Goal: Task Accomplishment & Management: Manage account settings

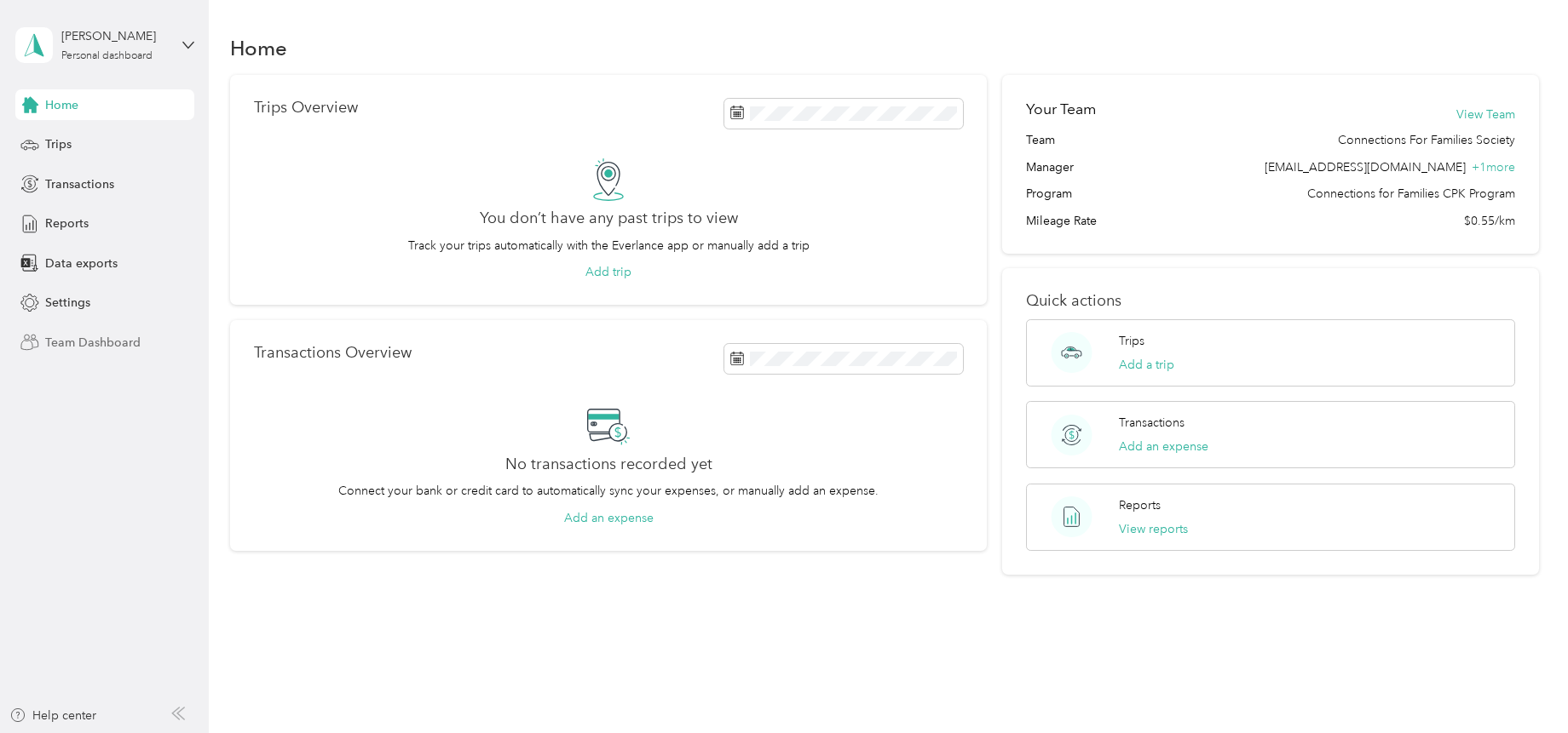
click at [54, 342] on span "Team Dashboard" at bounding box center [92, 343] width 96 height 18
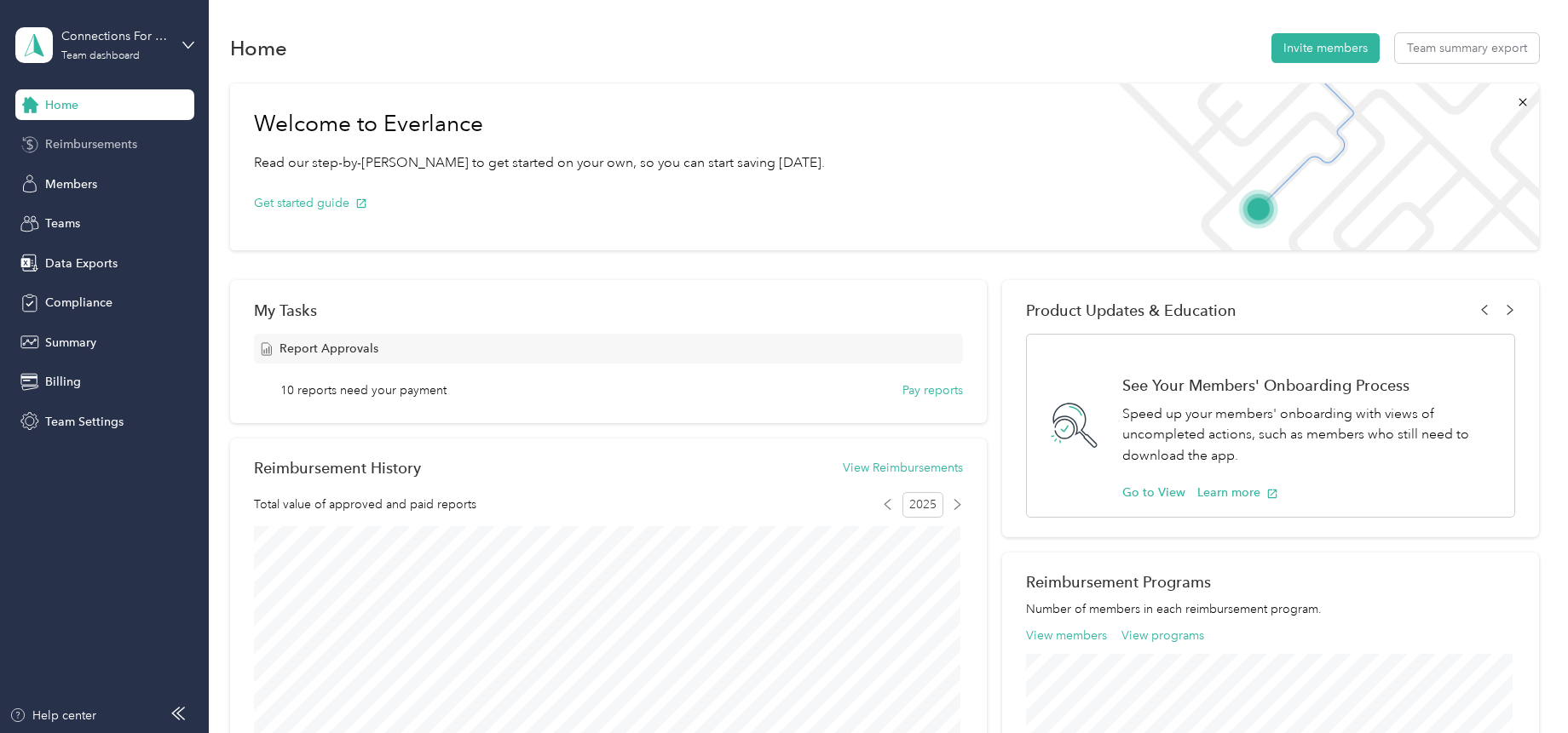
click at [78, 142] on span "Reimbursements" at bounding box center [91, 144] width 92 height 18
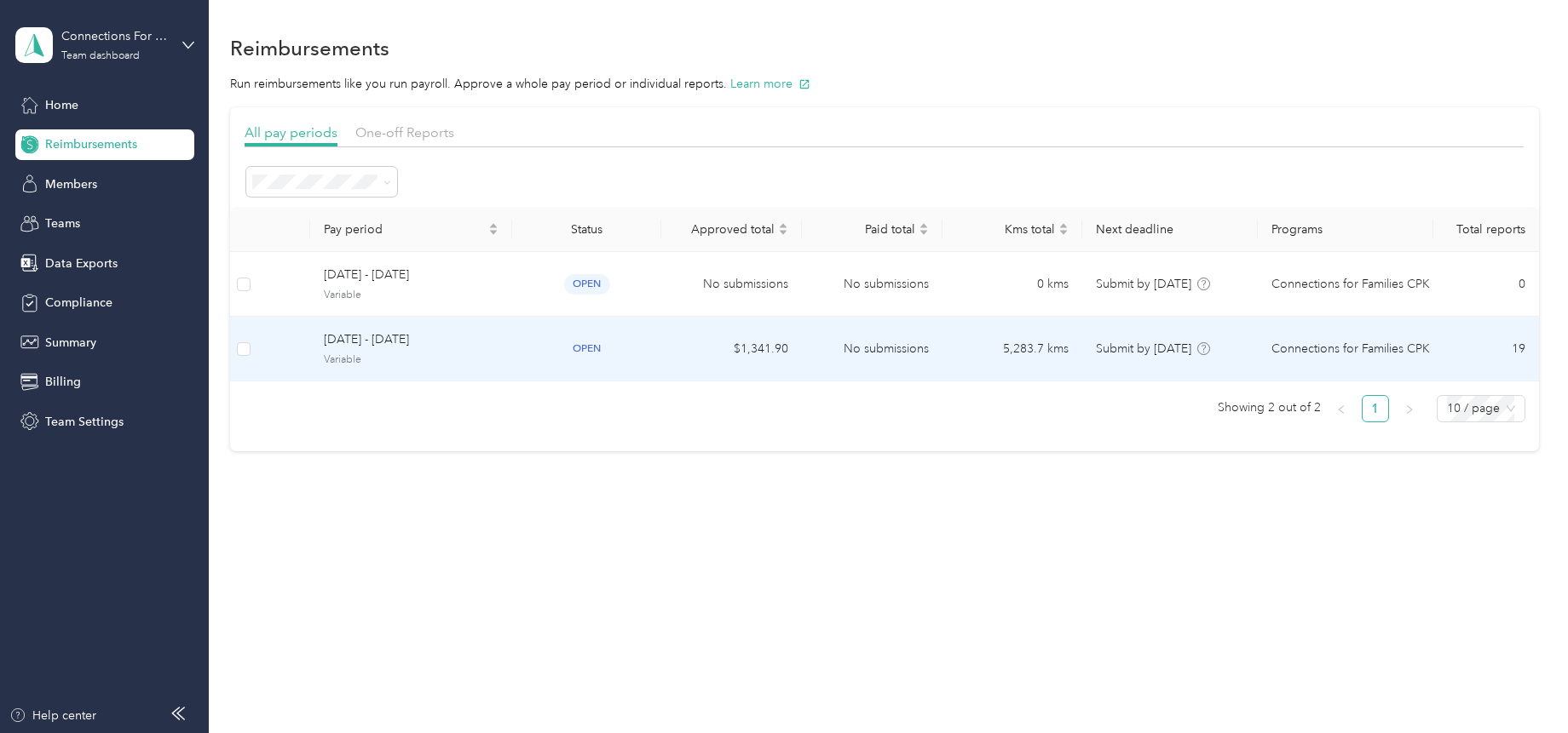
click at [363, 349] on span "[DATE] - [DATE]" at bounding box center [411, 339] width 175 height 18
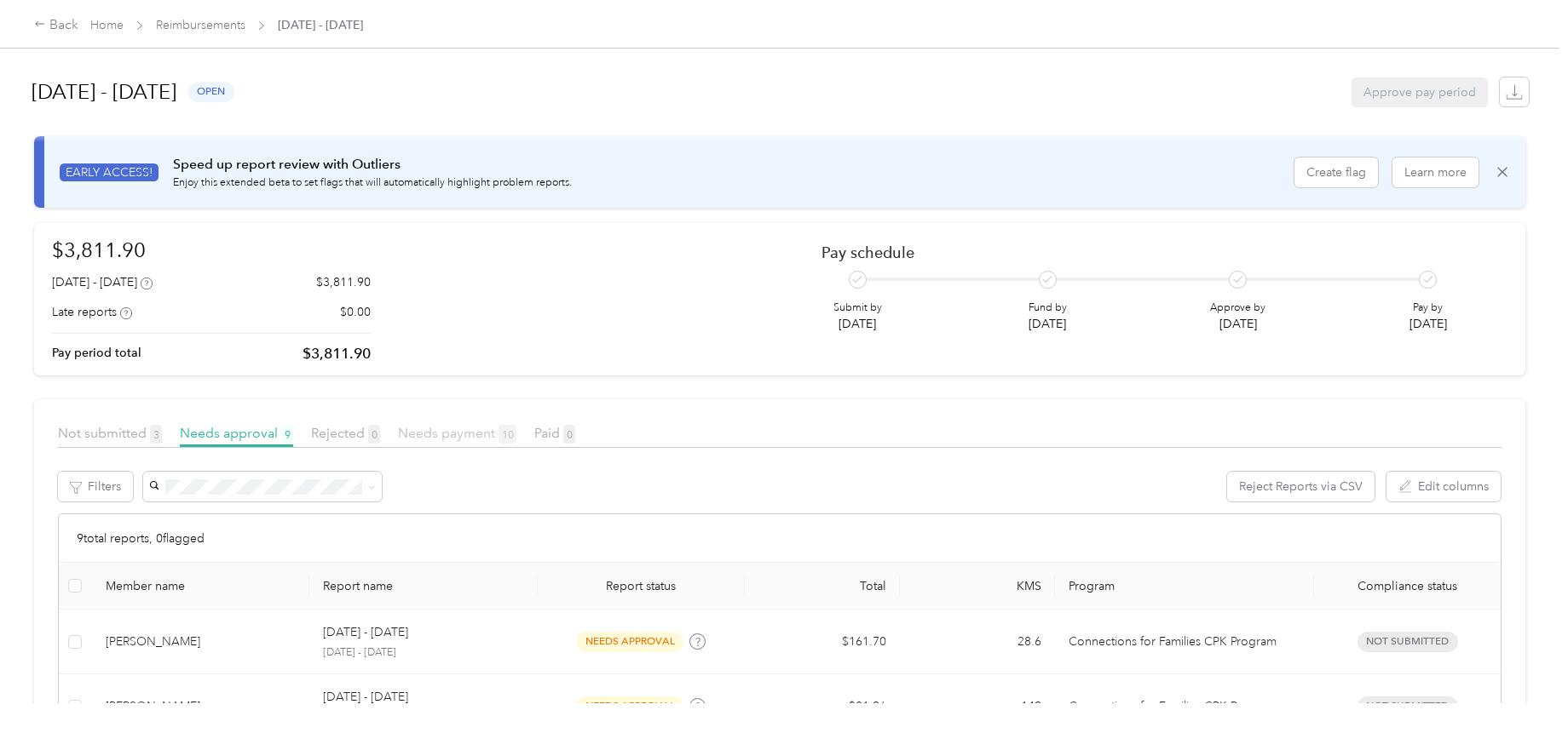
click at [467, 428] on span "Needs payment 10" at bounding box center [456, 432] width 119 height 16
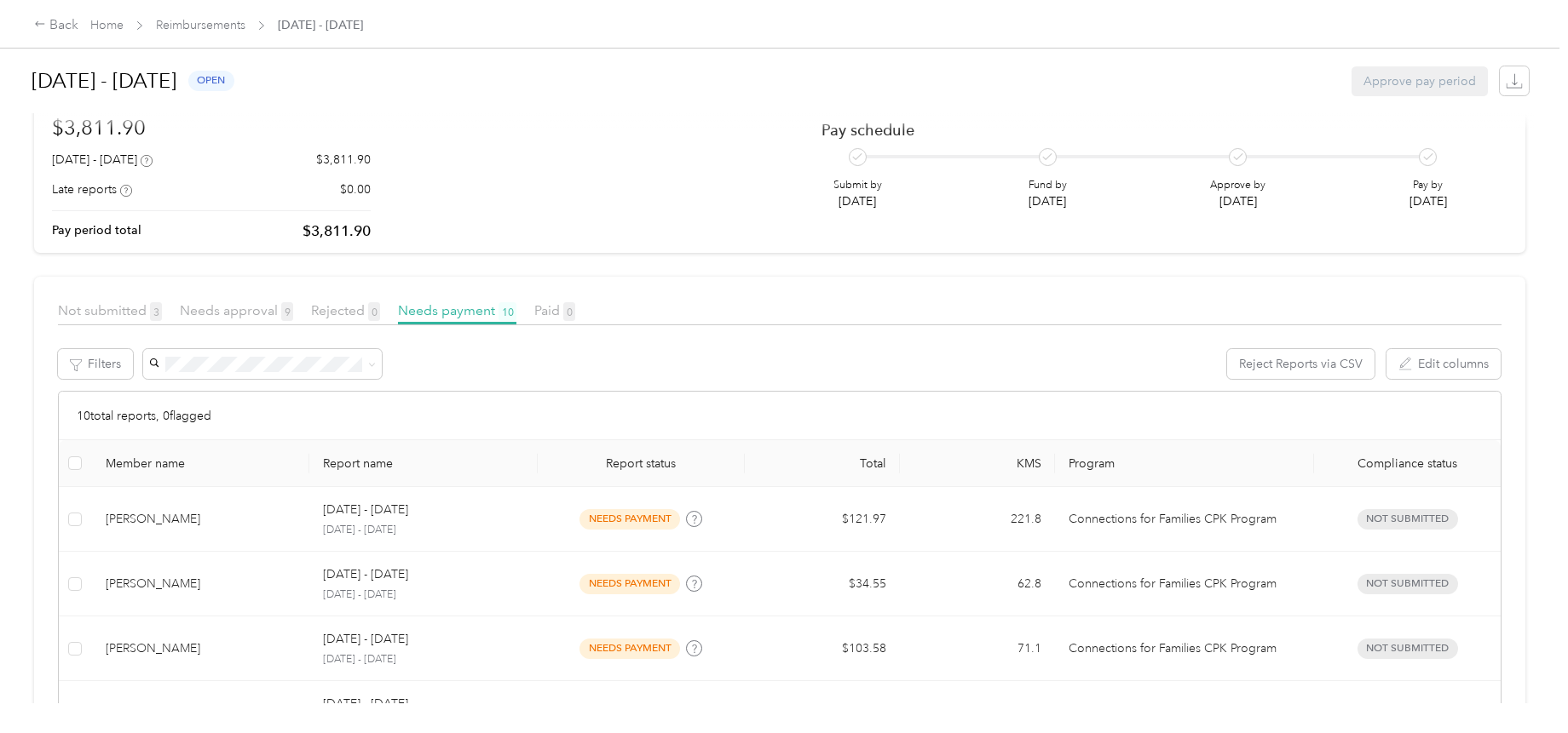
scroll to position [171, 0]
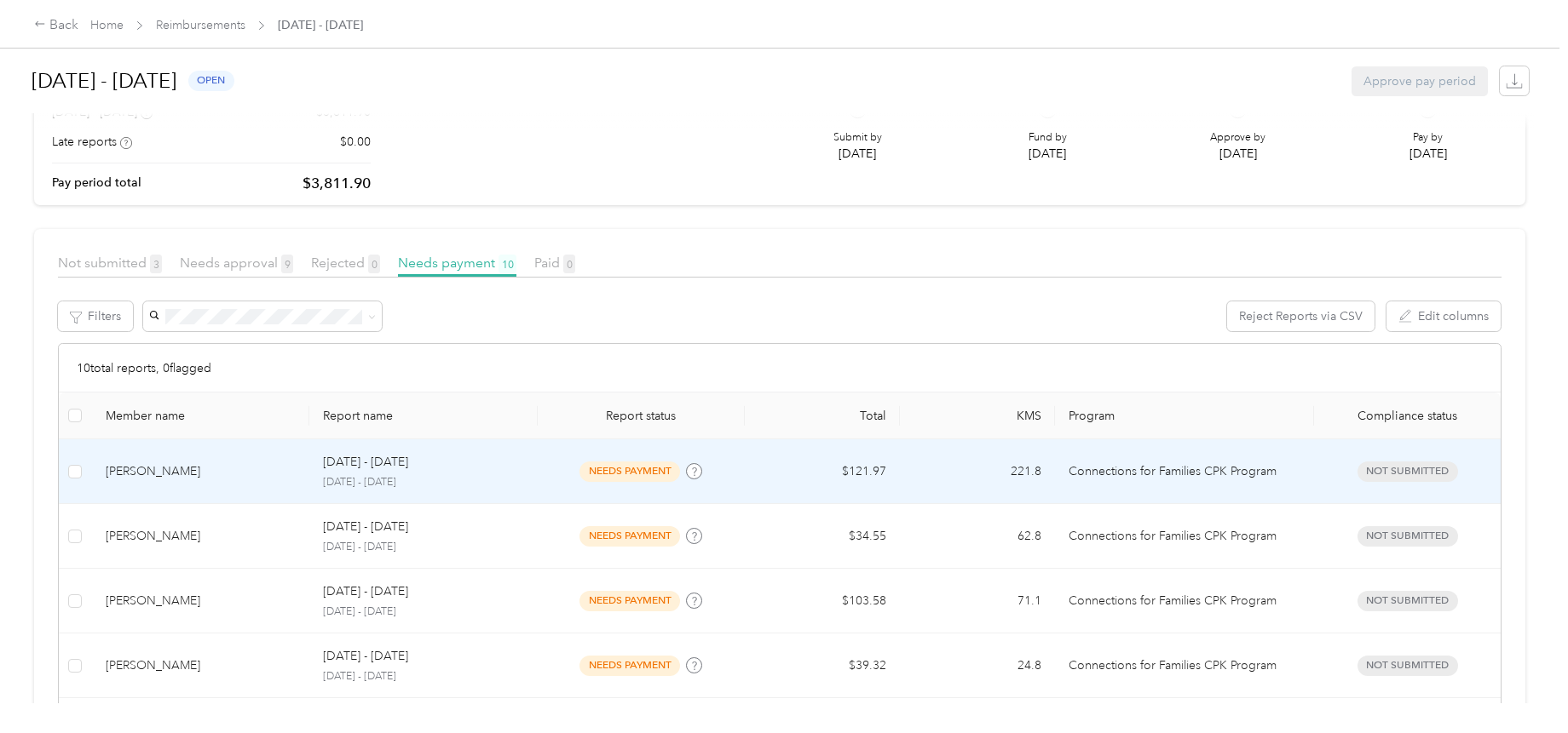
click at [774, 467] on td "$121.97" at bounding box center [822, 472] width 155 height 65
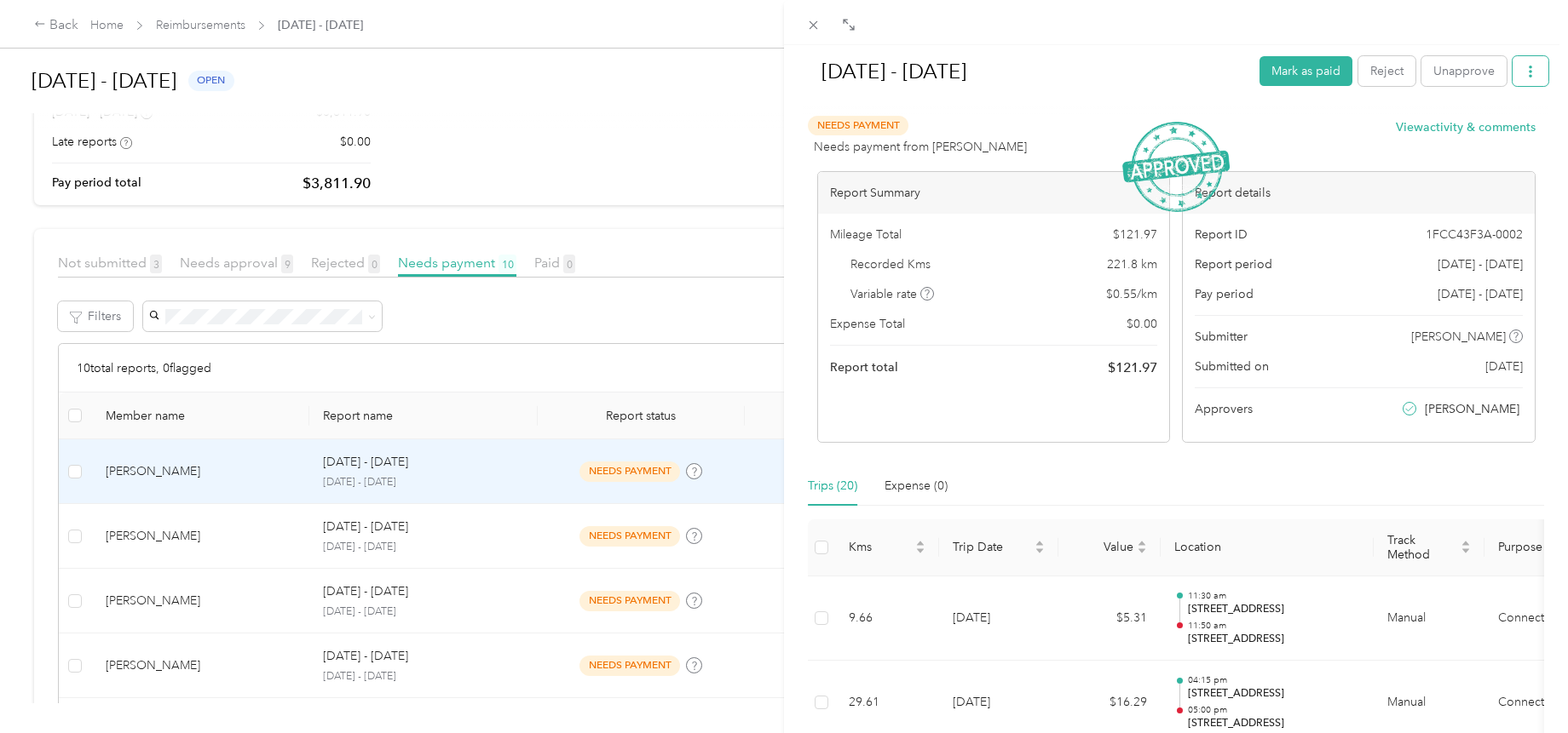
click at [1524, 68] on icon "button" at bounding box center [1530, 72] width 12 height 12
click at [1478, 133] on span "Download" at bounding box center [1469, 134] width 56 height 18
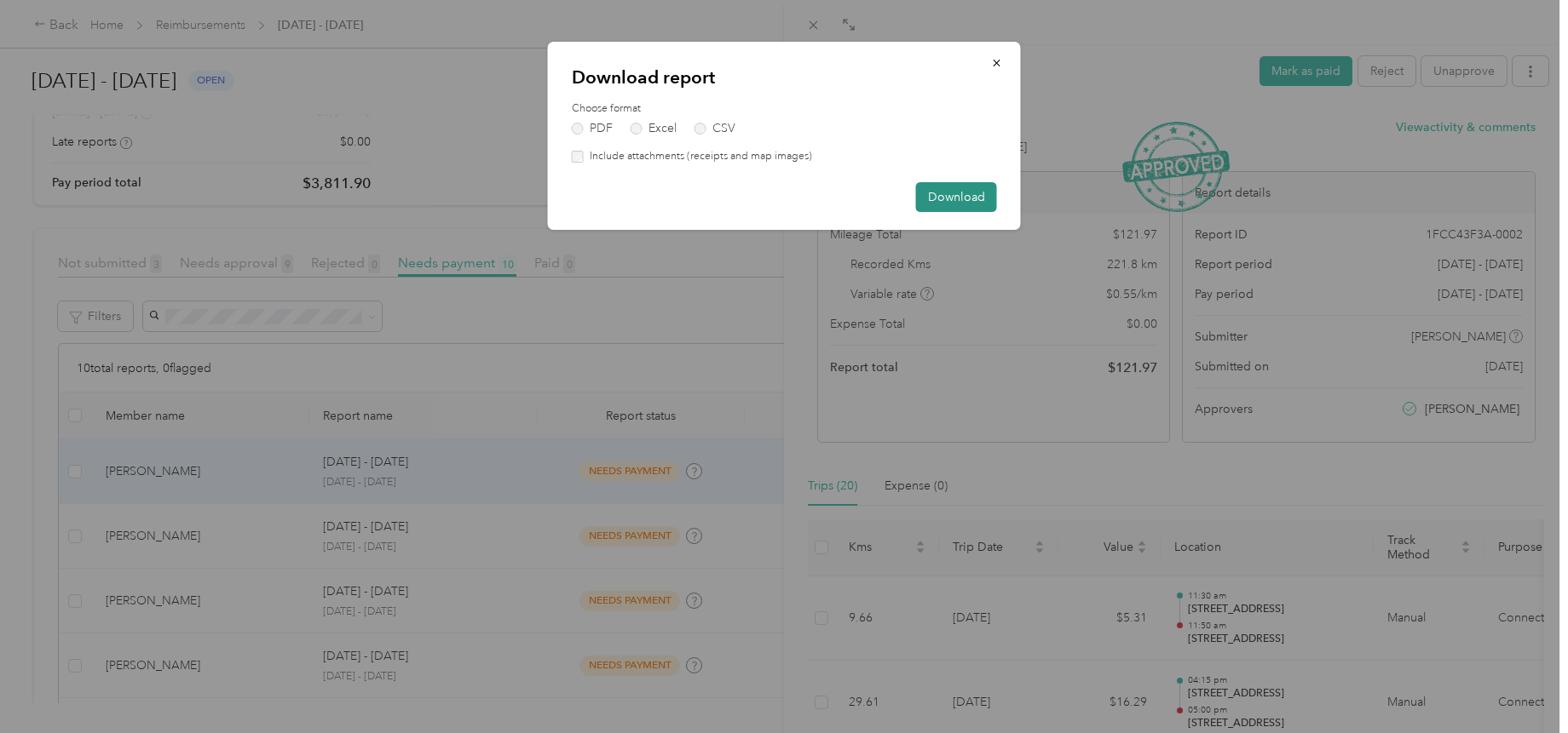
click at [959, 192] on button "Download" at bounding box center [957, 197] width 81 height 30
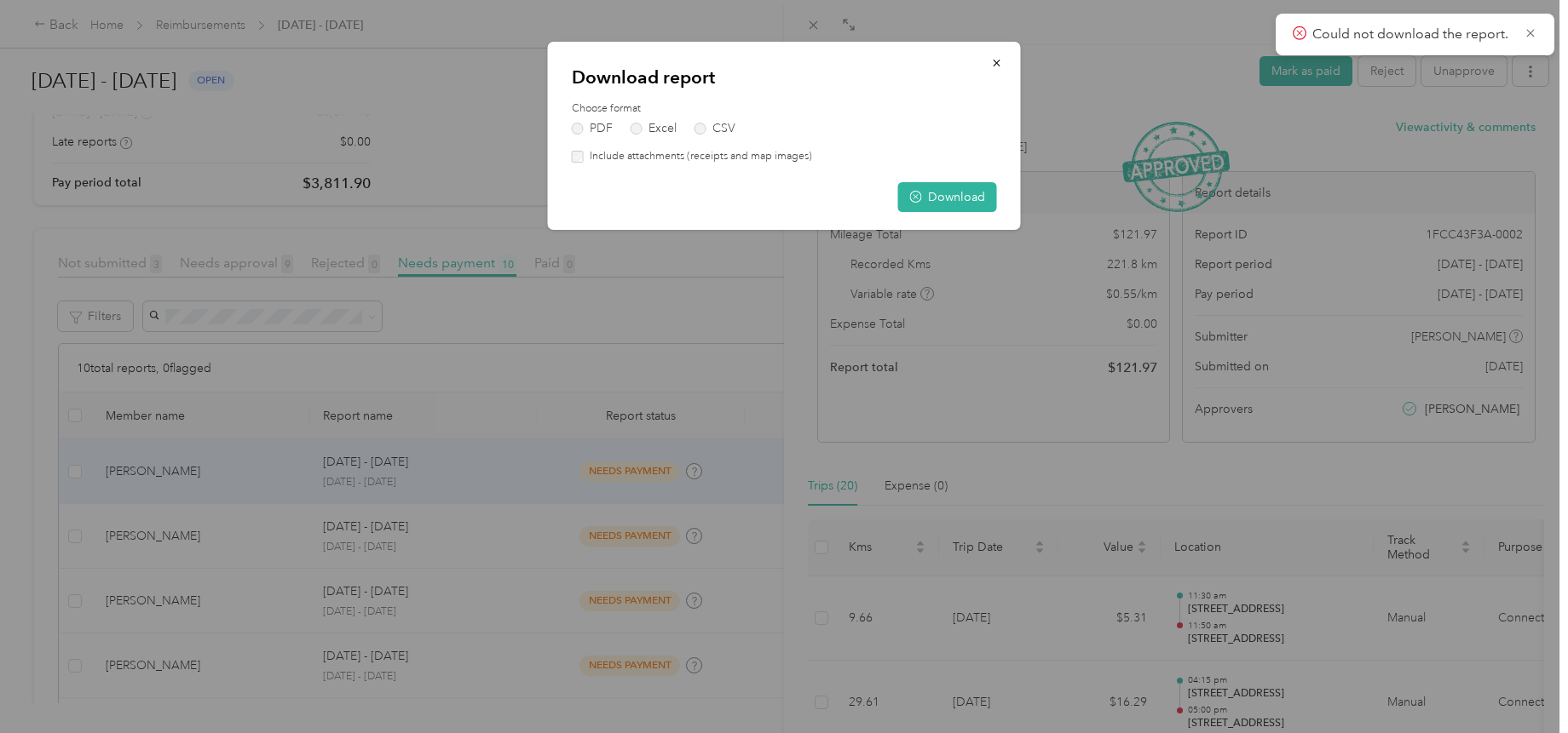
drag, startPoint x: 1531, startPoint y: 31, endPoint x: 1506, endPoint y: 33, distance: 25.1
click at [1532, 31] on icon at bounding box center [1530, 33] width 14 height 15
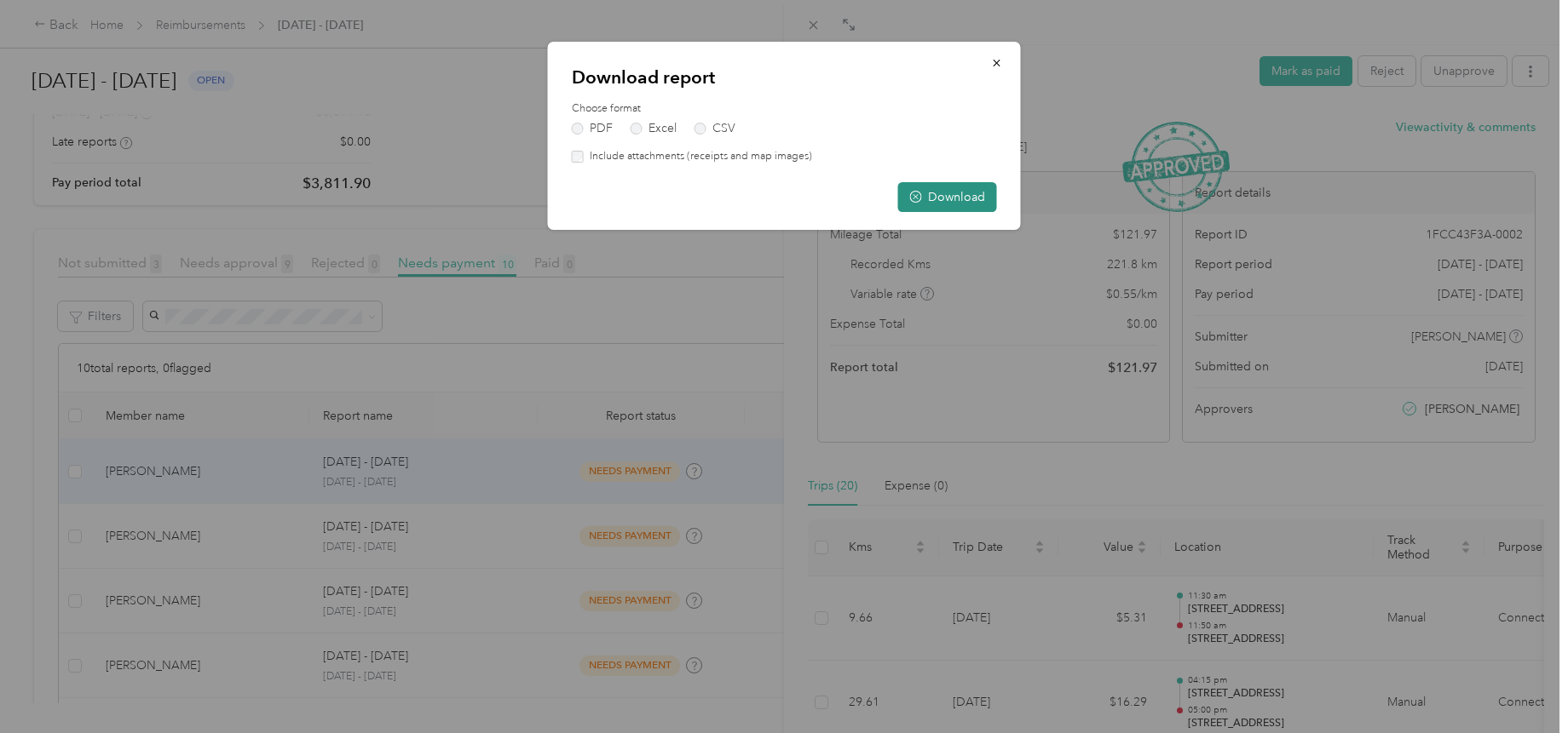
click at [932, 201] on button "Download" at bounding box center [947, 197] width 98 height 30
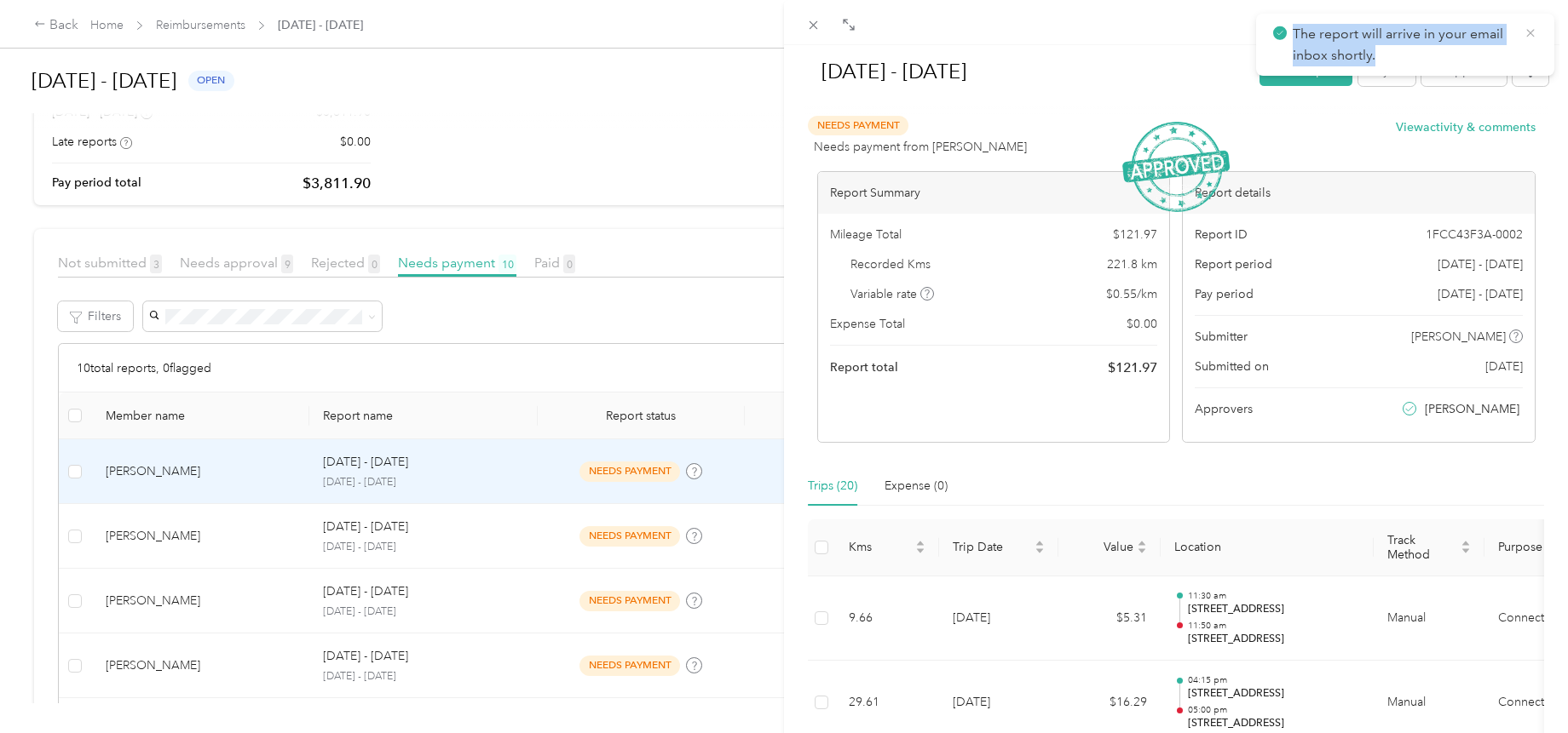
click at [1529, 34] on icon at bounding box center [1529, 33] width 8 height 8
click at [204, 592] on div "[DATE] - [DATE] Mark as paid Reject Unapprove Needs Payment Needs payment from …" at bounding box center [784, 366] width 1568 height 733
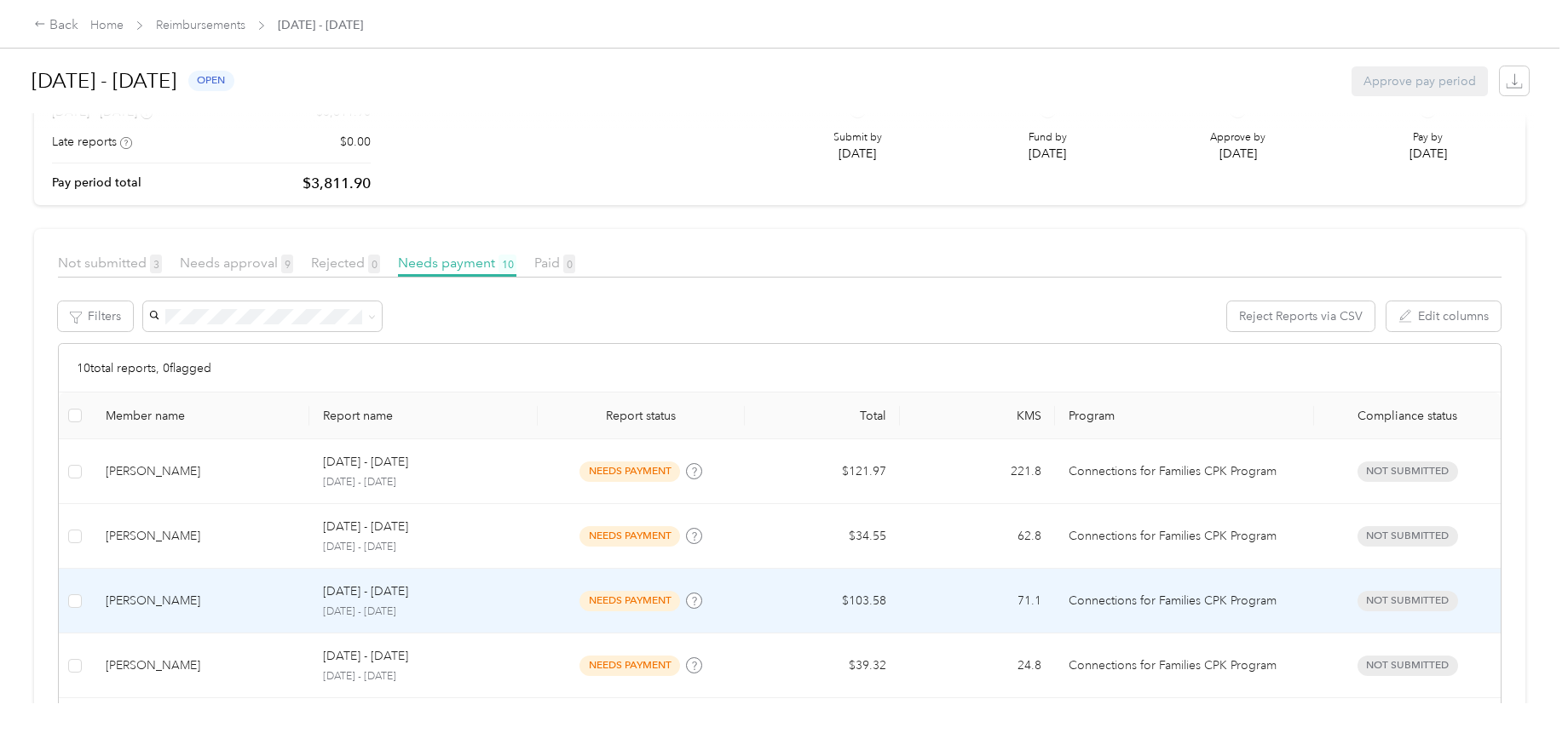
click at [385, 591] on p "[DATE] - [DATE]" at bounding box center [365, 591] width 85 height 18
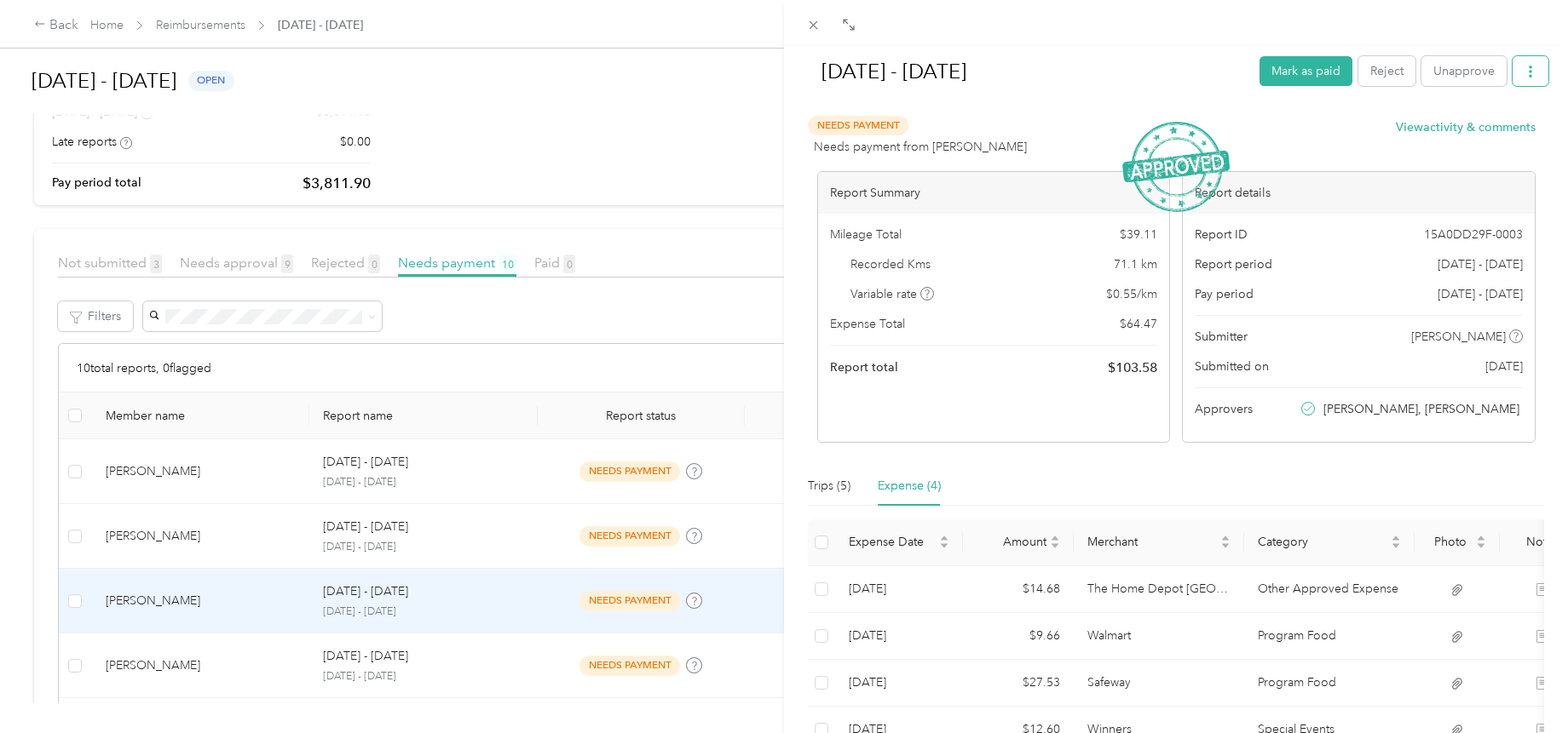
click at [1528, 69] on icon "button" at bounding box center [1530, 72] width 4 height 12
click at [1464, 140] on span "Download" at bounding box center [1469, 134] width 56 height 18
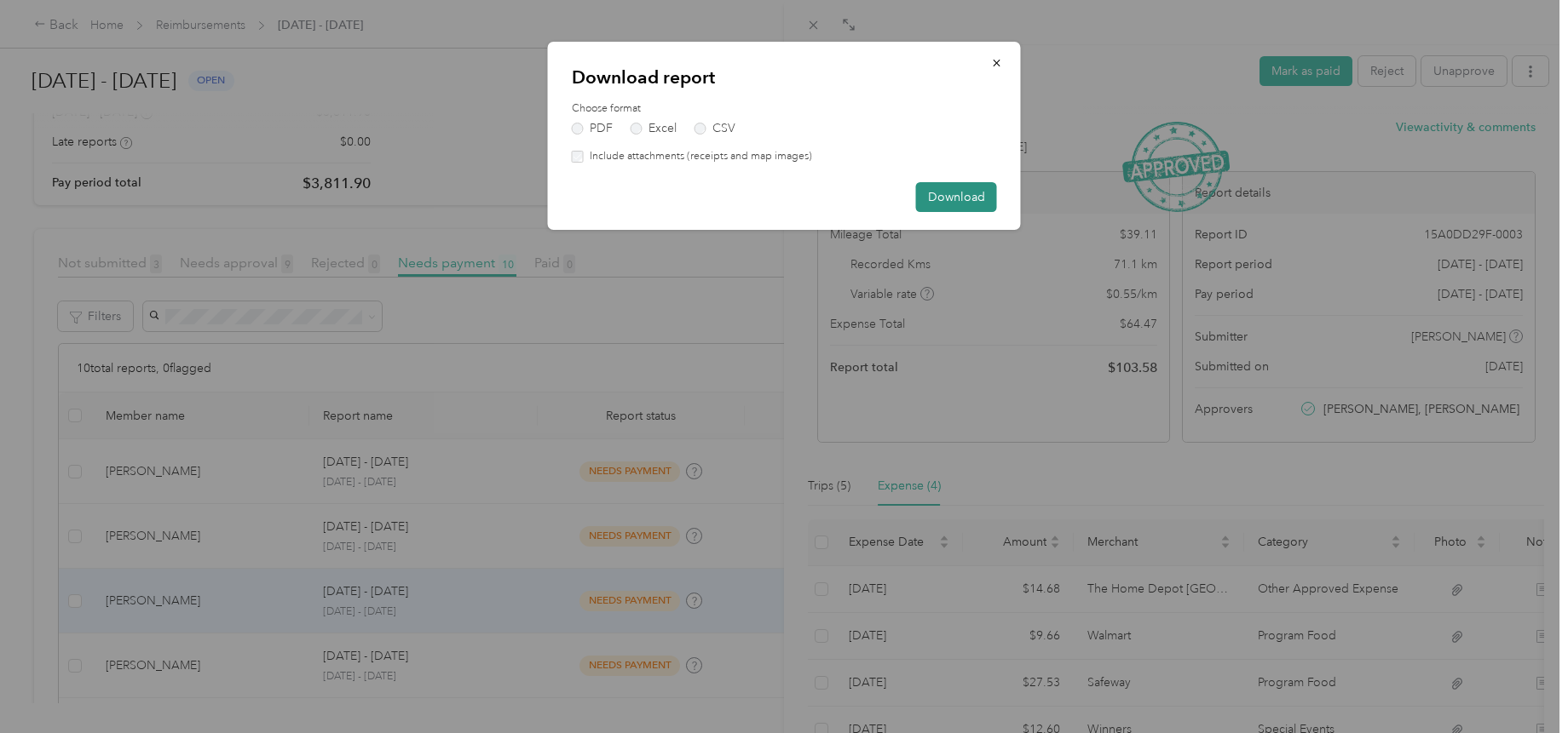
click at [949, 189] on button "Download" at bounding box center [957, 197] width 81 height 30
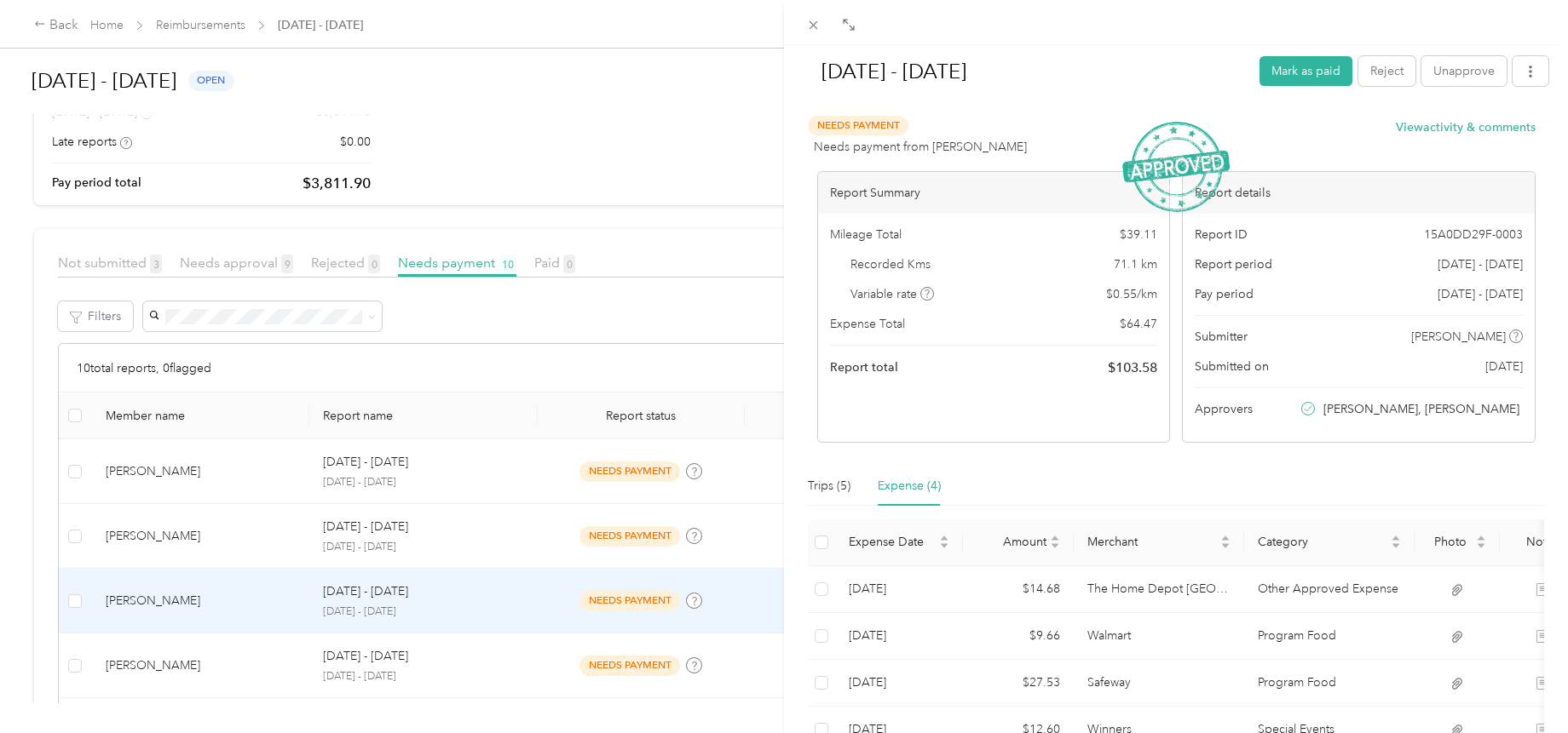
click at [155, 654] on div "[DATE] - [DATE] Mark as paid Reject Unapprove Needs Payment Needs payment from …" at bounding box center [784, 366] width 1568 height 733
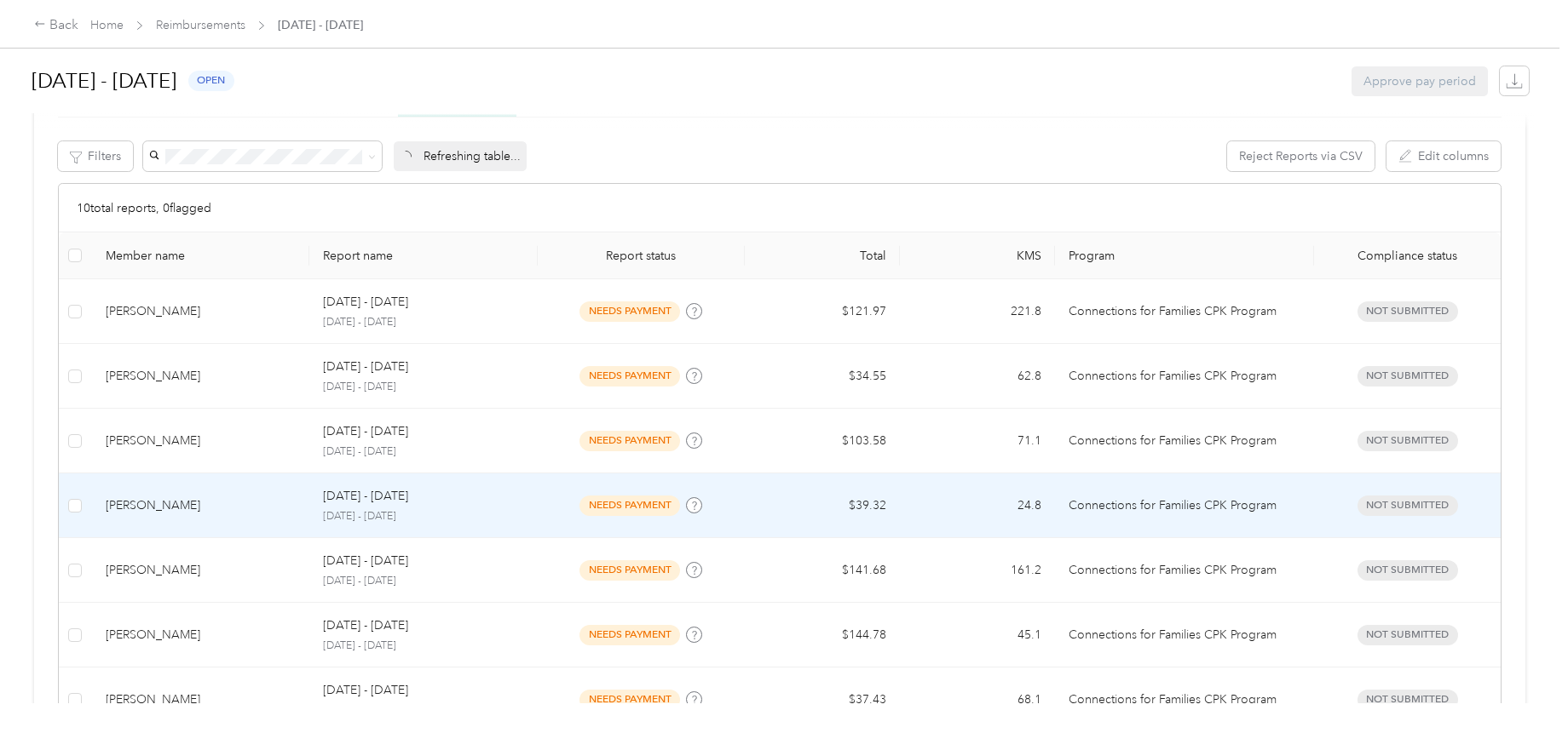
scroll to position [341, 0]
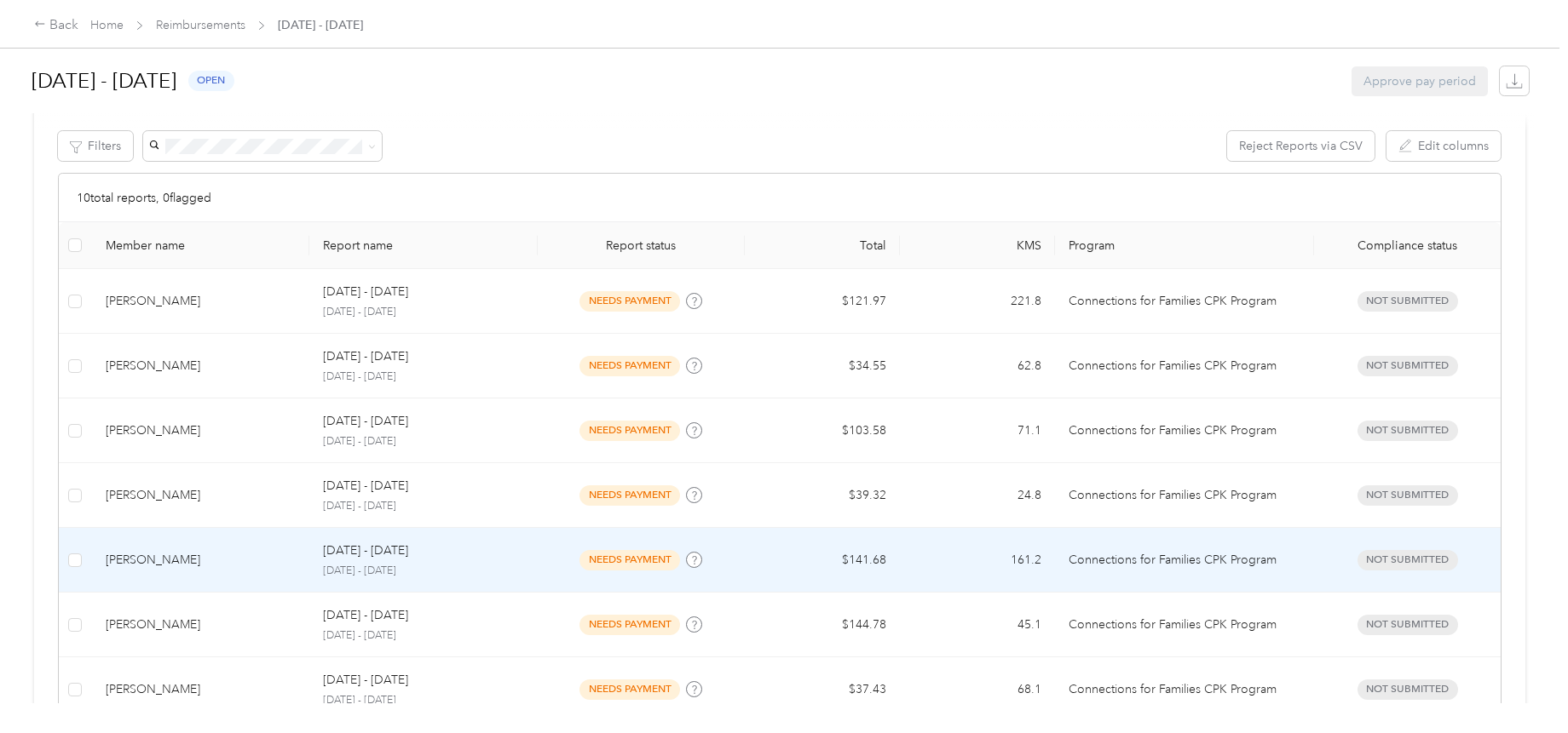
click at [156, 570] on td "[PERSON_NAME]" at bounding box center [201, 561] width 217 height 65
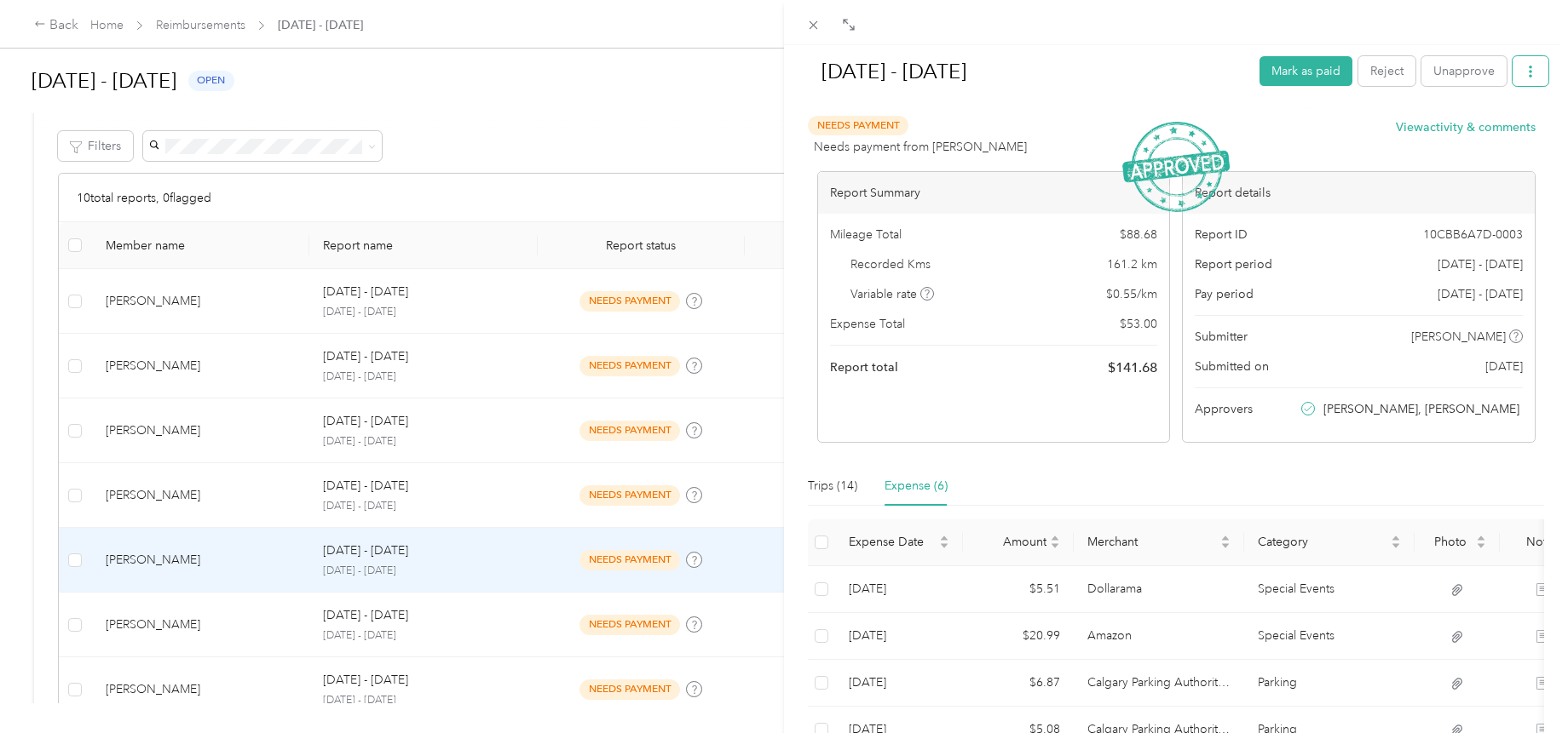
click at [1524, 71] on icon "button" at bounding box center [1530, 72] width 12 height 12
click at [1463, 134] on span "Download" at bounding box center [1469, 134] width 56 height 18
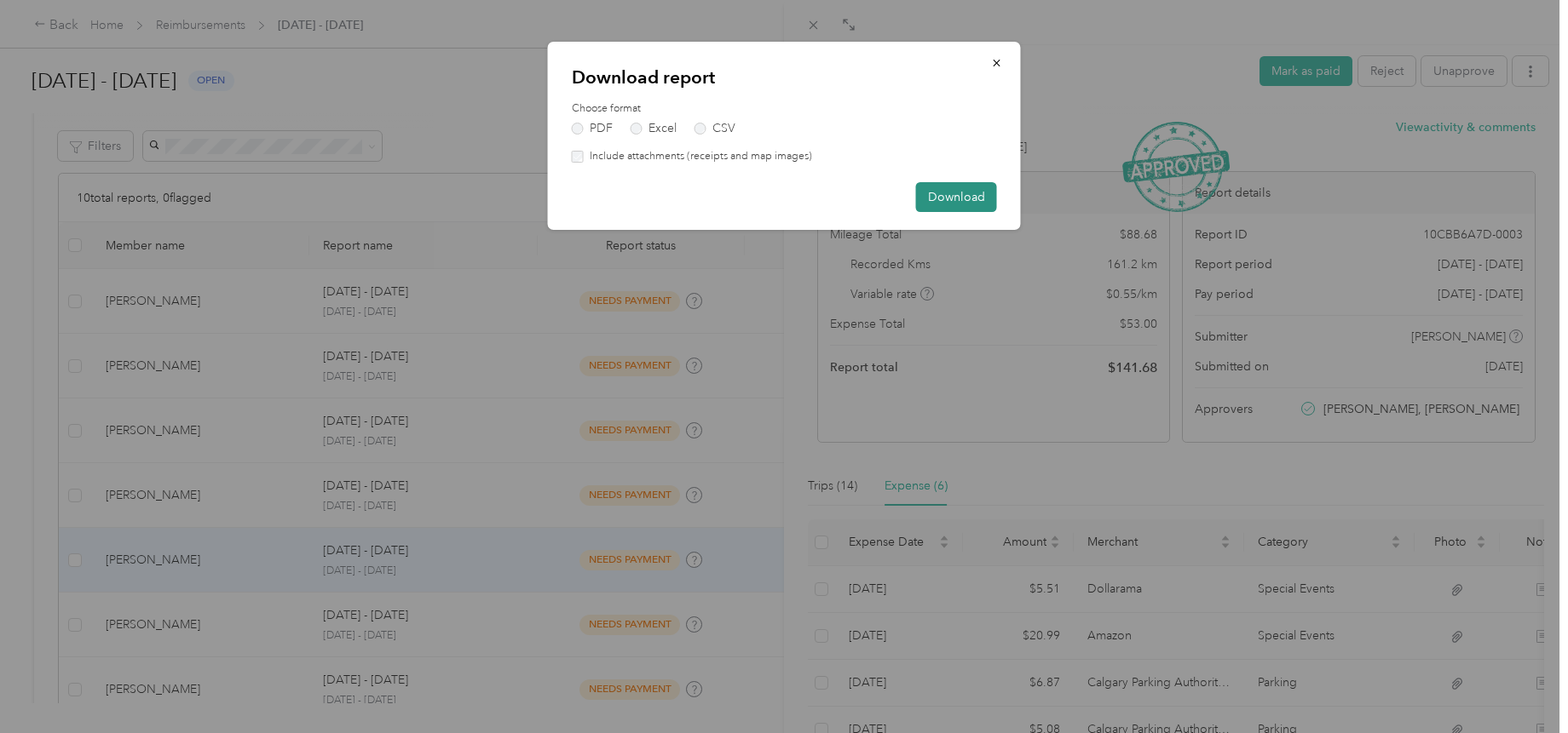
click at [967, 200] on button "Download" at bounding box center [957, 197] width 81 height 30
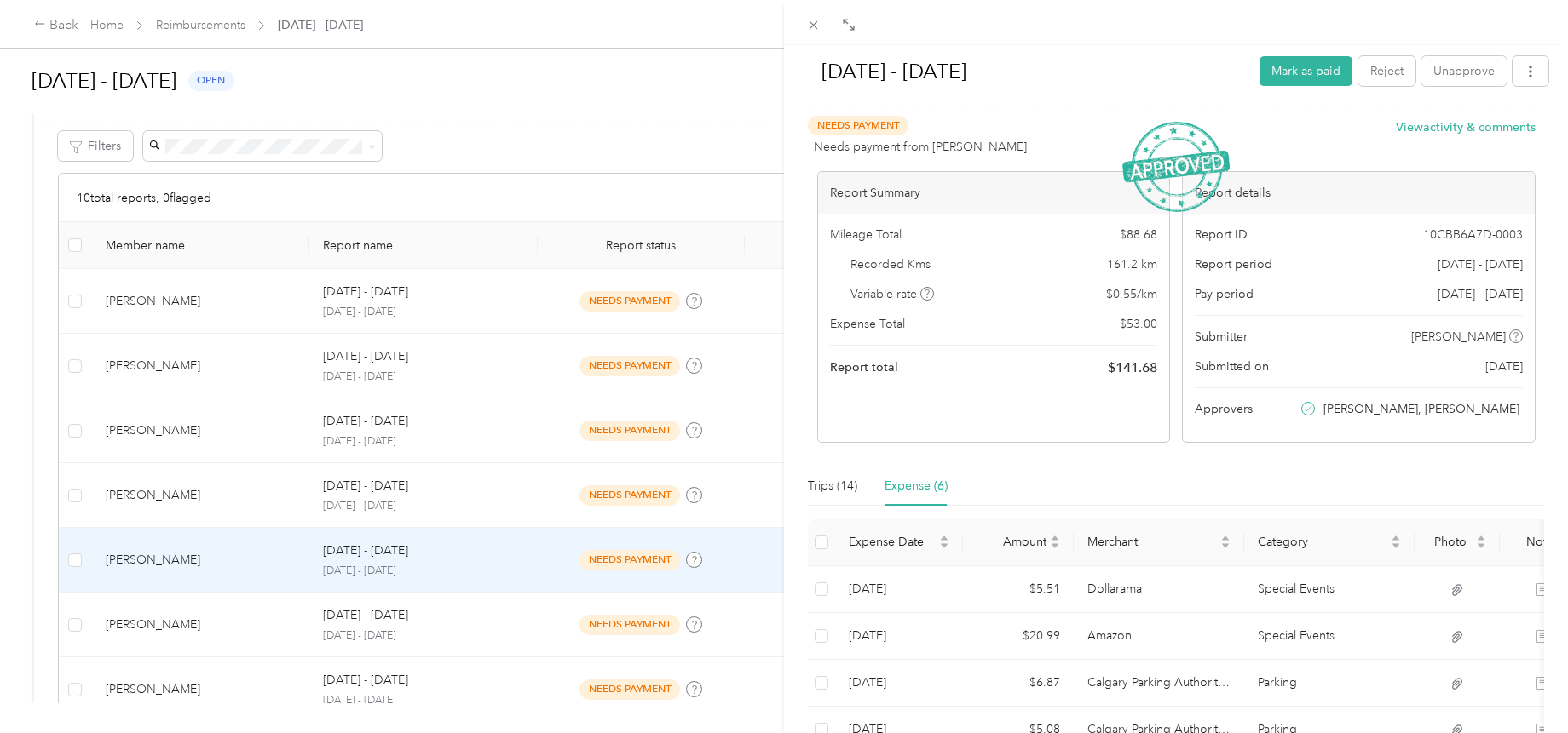
click at [201, 618] on div "[DATE] - [DATE] Mark as paid Reject Unapprove Needs Payment Needs payment from …" at bounding box center [784, 366] width 1568 height 733
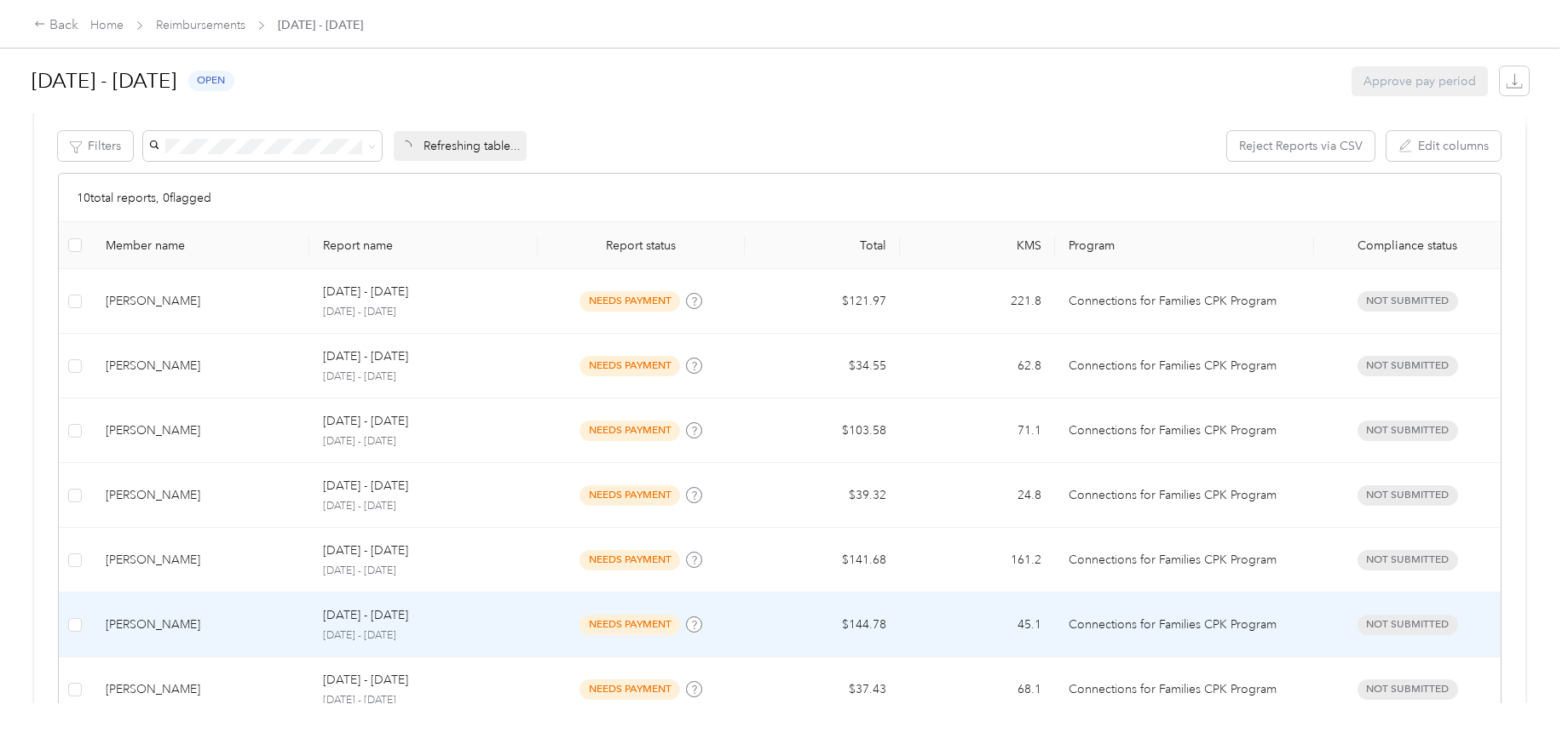
click at [180, 628] on div "[PERSON_NAME]" at bounding box center [201, 624] width 190 height 18
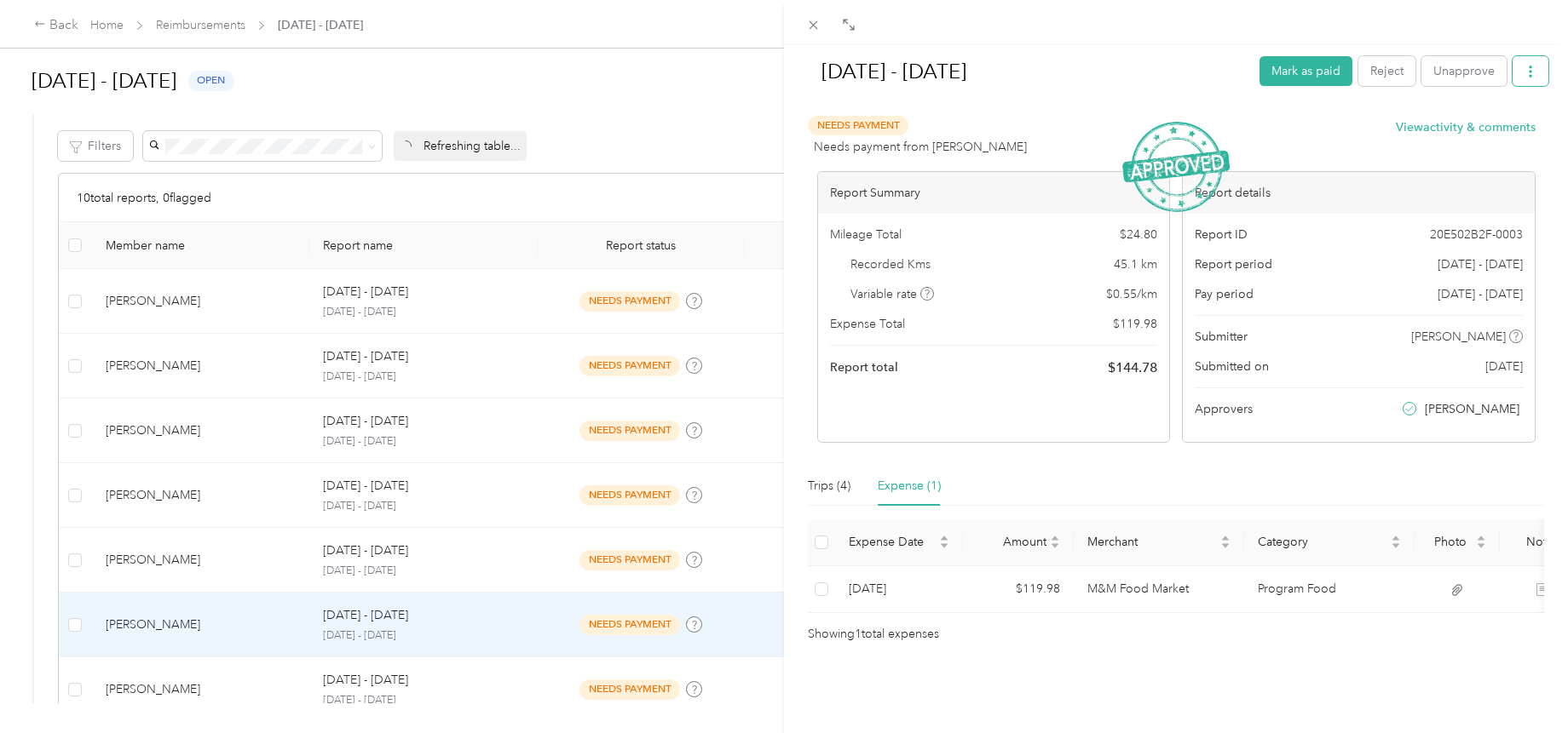
click at [1513, 70] on button "button" at bounding box center [1530, 71] width 36 height 30
click at [1464, 136] on span "Download" at bounding box center [1469, 134] width 56 height 18
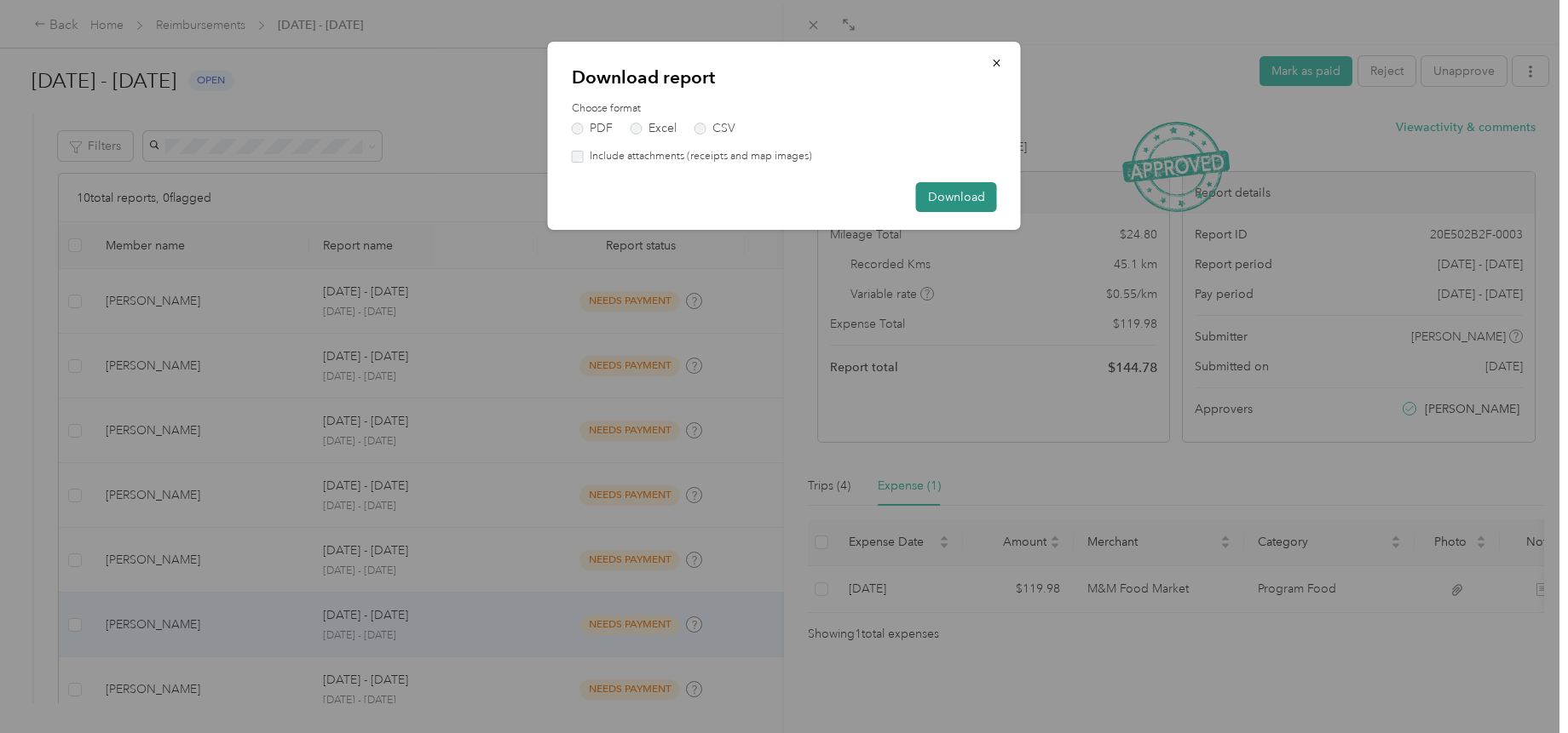
click at [959, 195] on button "Download" at bounding box center [957, 197] width 81 height 30
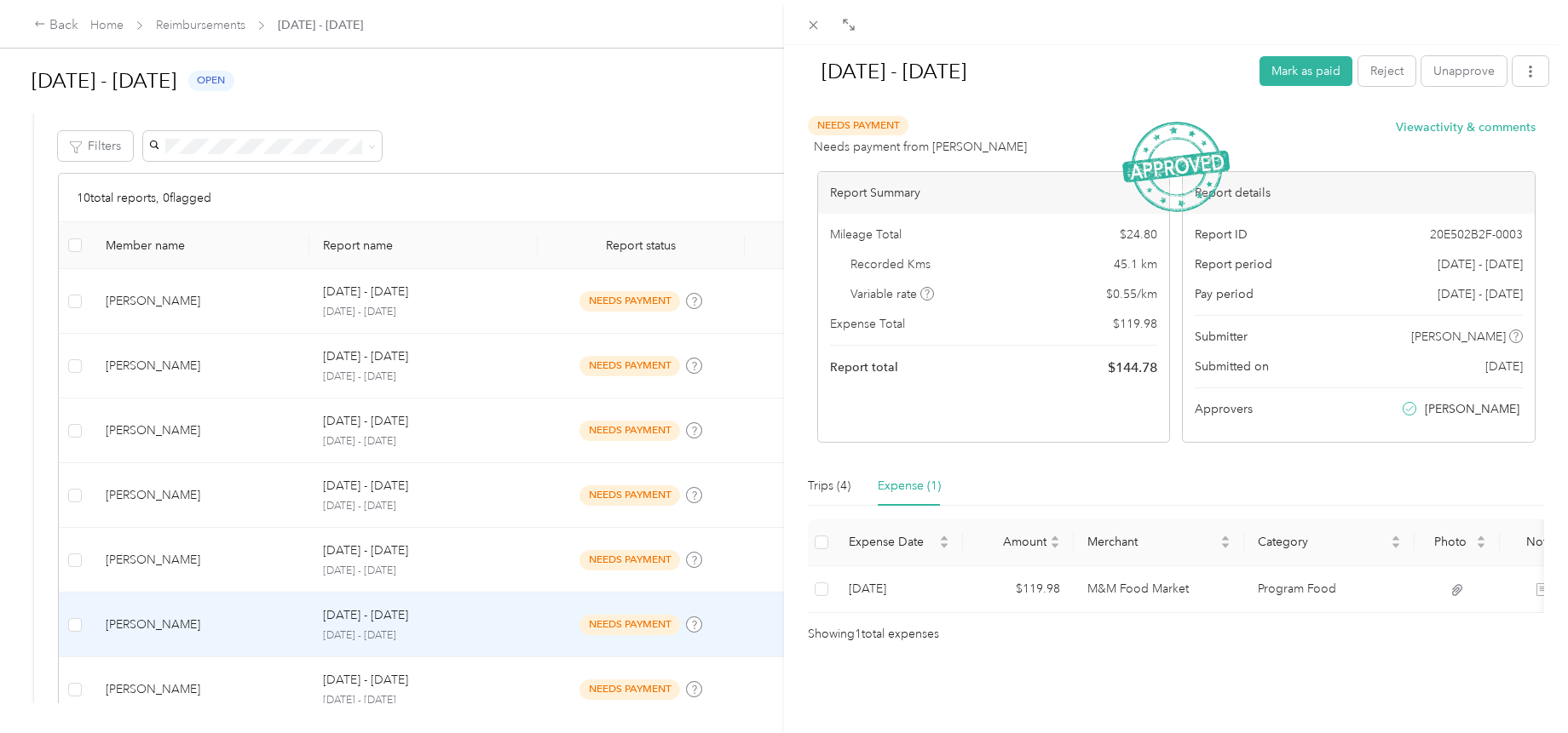
click at [303, 677] on div "[DATE] - [DATE] Mark as paid Reject Unapprove Needs Payment Needs payment from …" at bounding box center [784, 366] width 1568 height 733
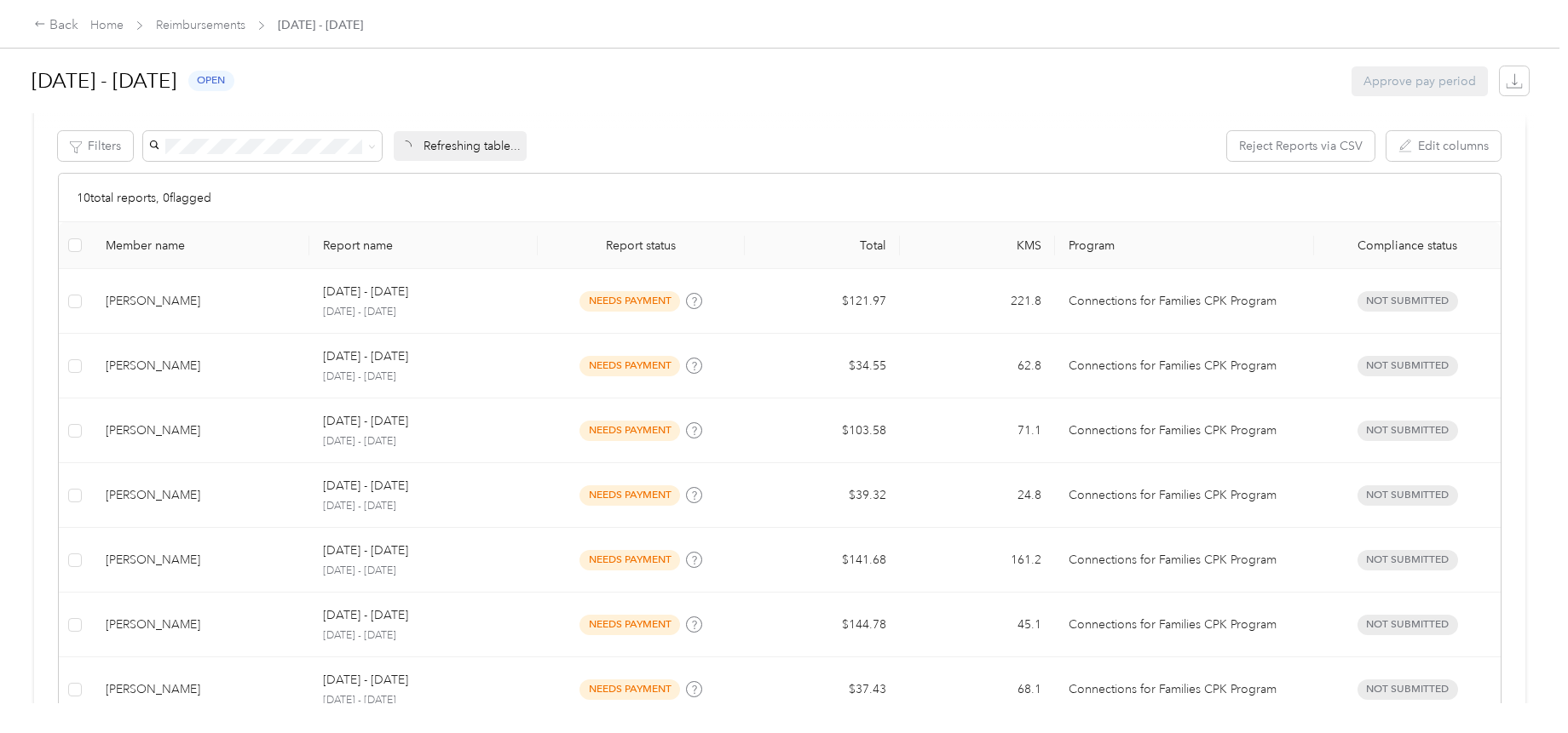
drag, startPoint x: 336, startPoint y: 677, endPoint x: 348, endPoint y: 678, distance: 12.0
click at [336, 678] on div at bounding box center [784, 366] width 1568 height 733
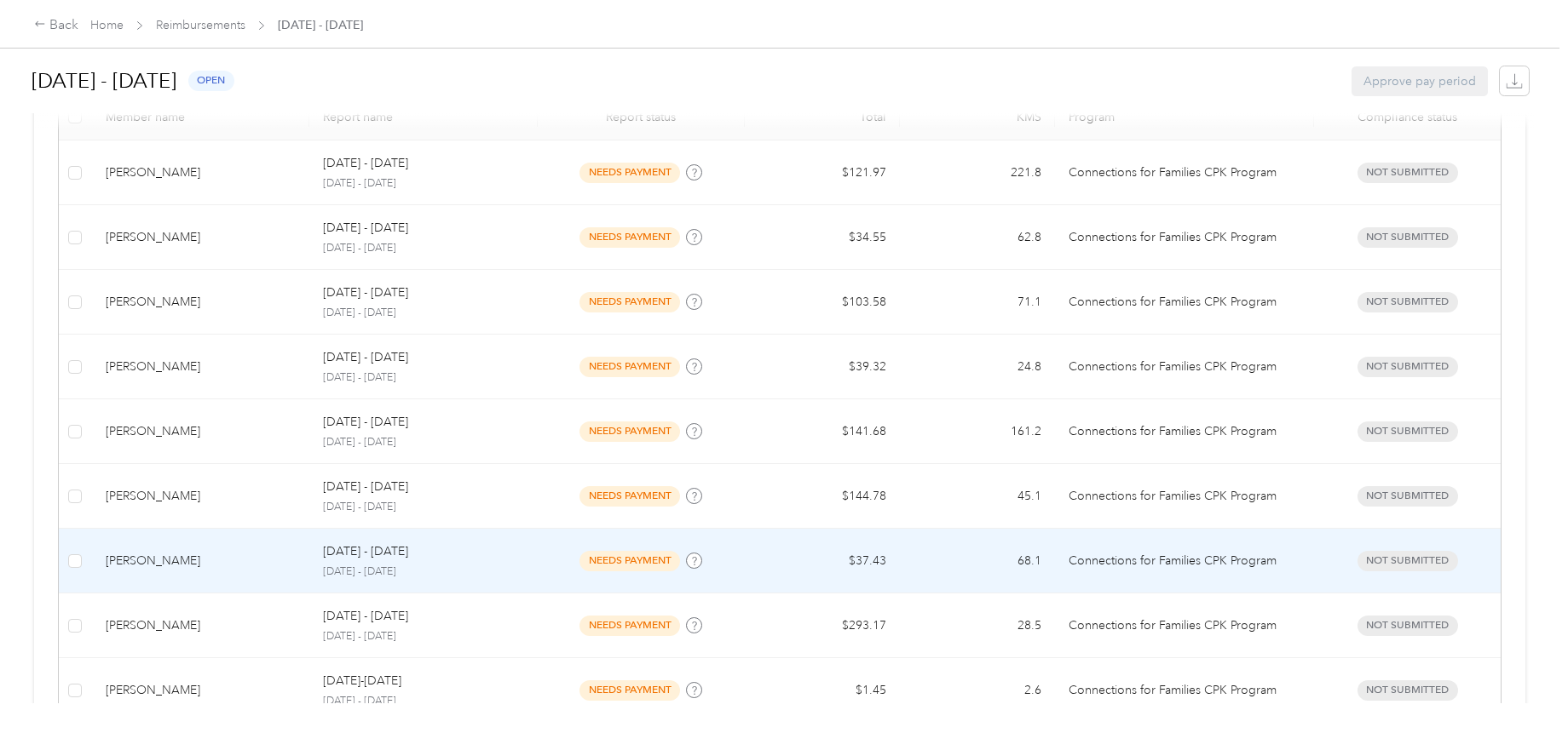
scroll to position [511, 0]
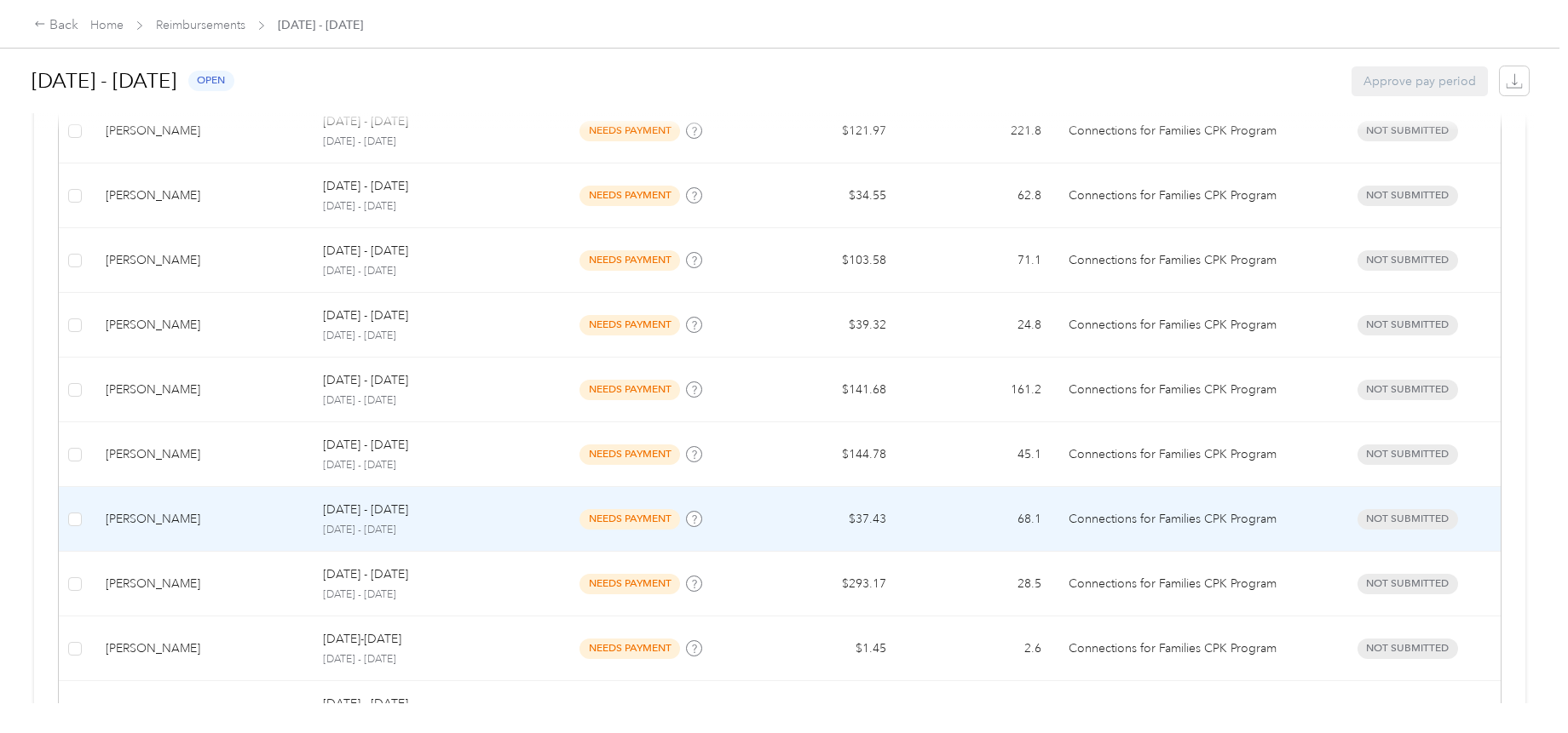
click at [478, 524] on div "[DATE] - [DATE] [DATE] - [DATE]" at bounding box center [423, 519] width 201 height 37
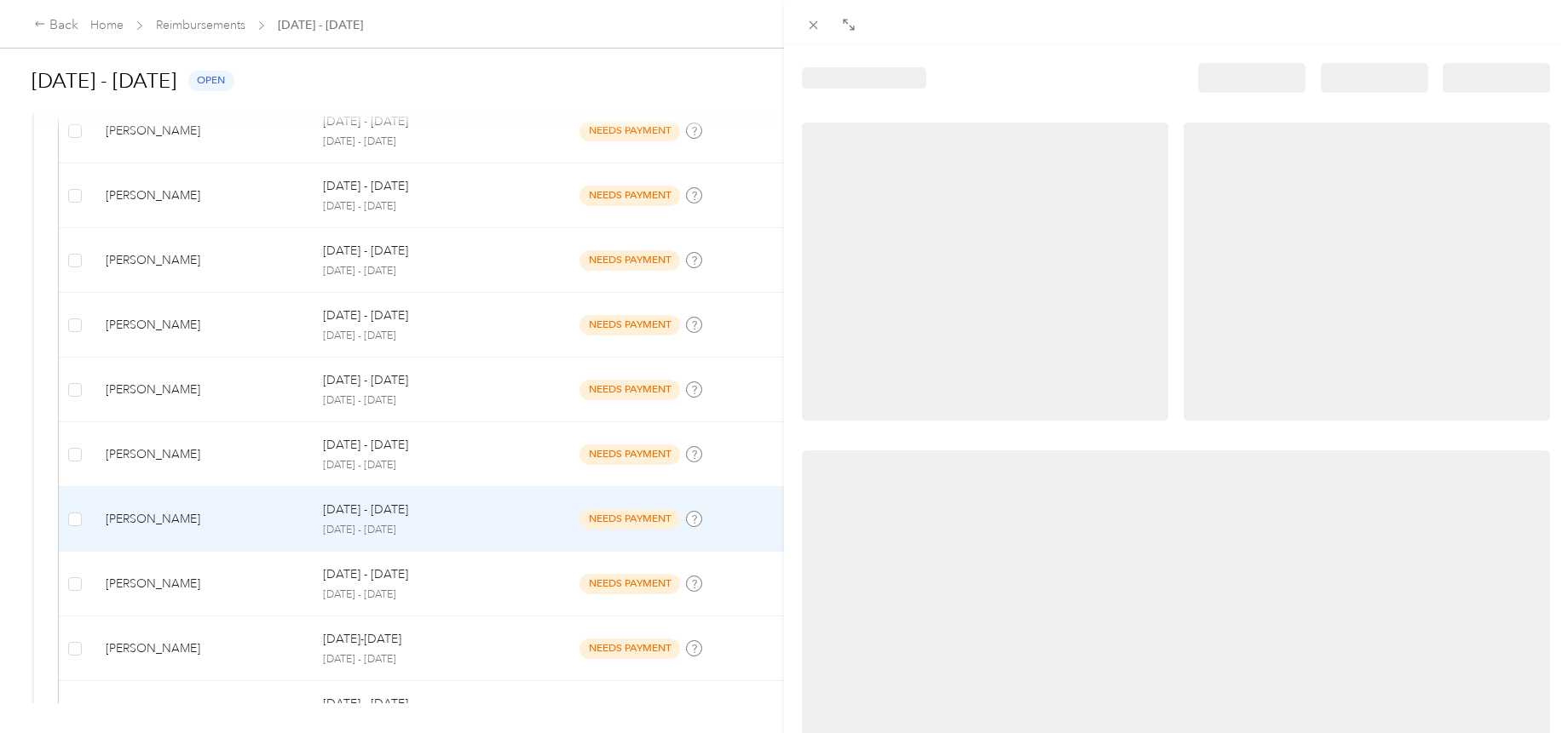
click at [546, 525] on div at bounding box center [784, 366] width 1568 height 733
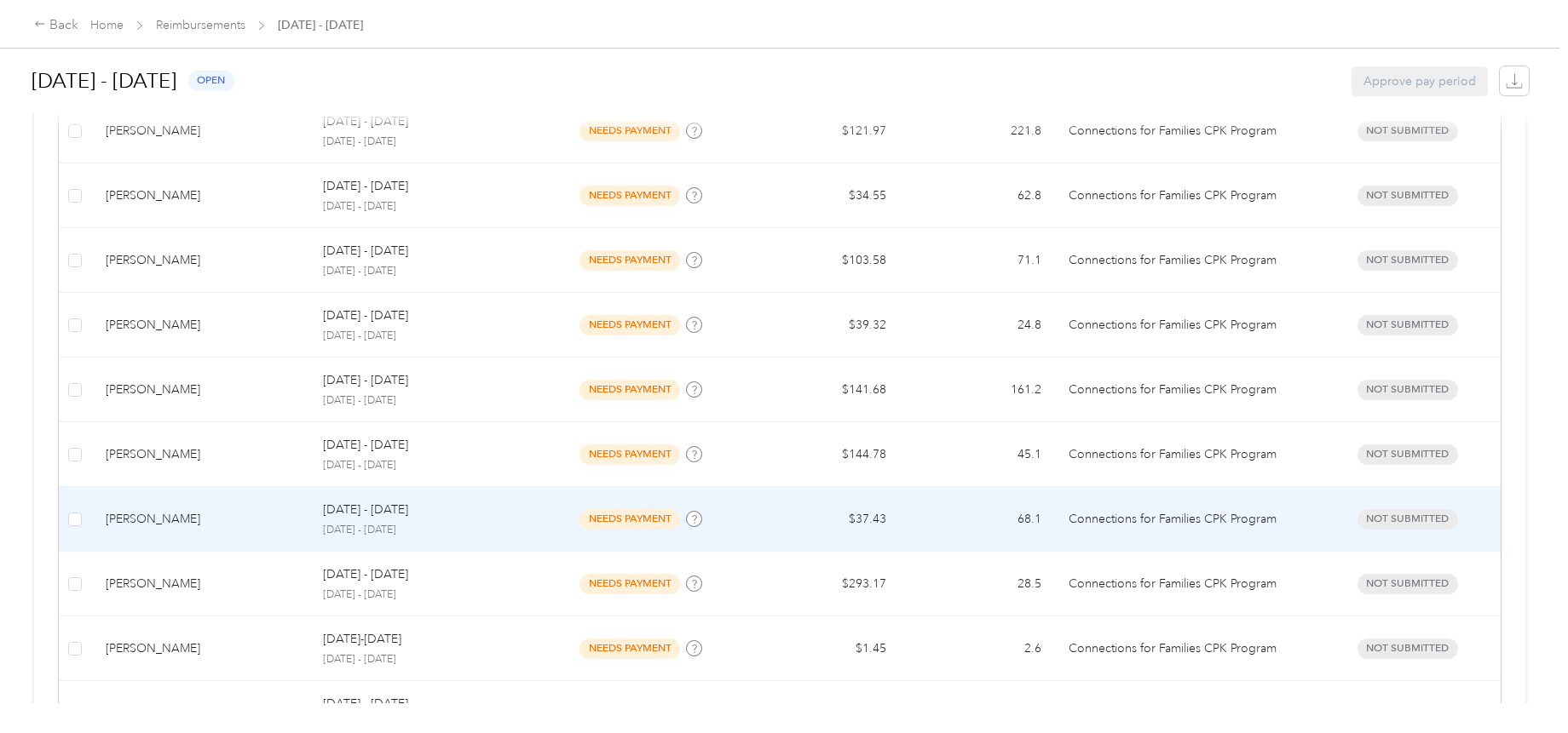
click at [542, 524] on td "needs payment" at bounding box center [640, 519] width 207 height 65
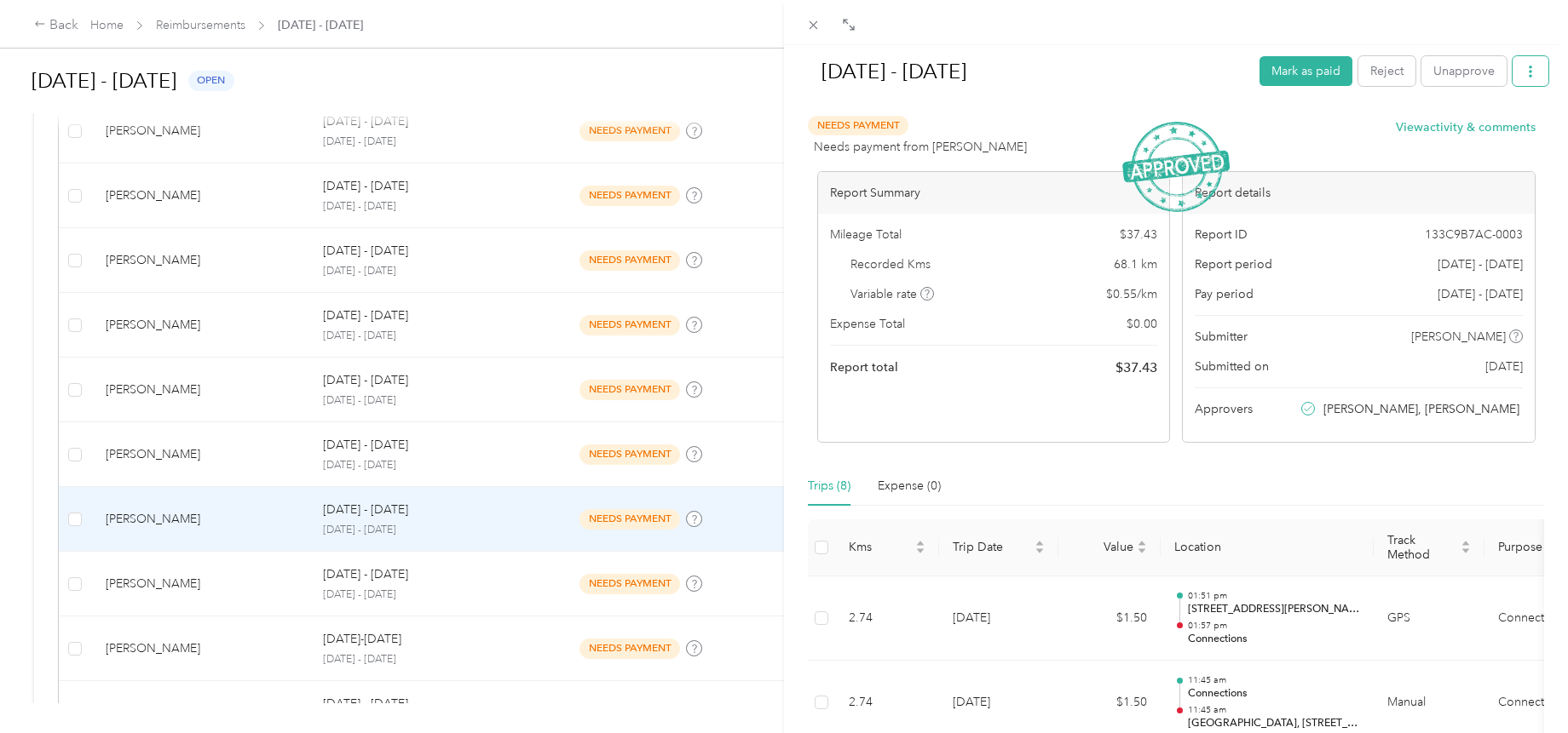
click at [1524, 69] on icon "button" at bounding box center [1530, 72] width 12 height 12
click at [1449, 134] on span "Download" at bounding box center [1469, 134] width 56 height 18
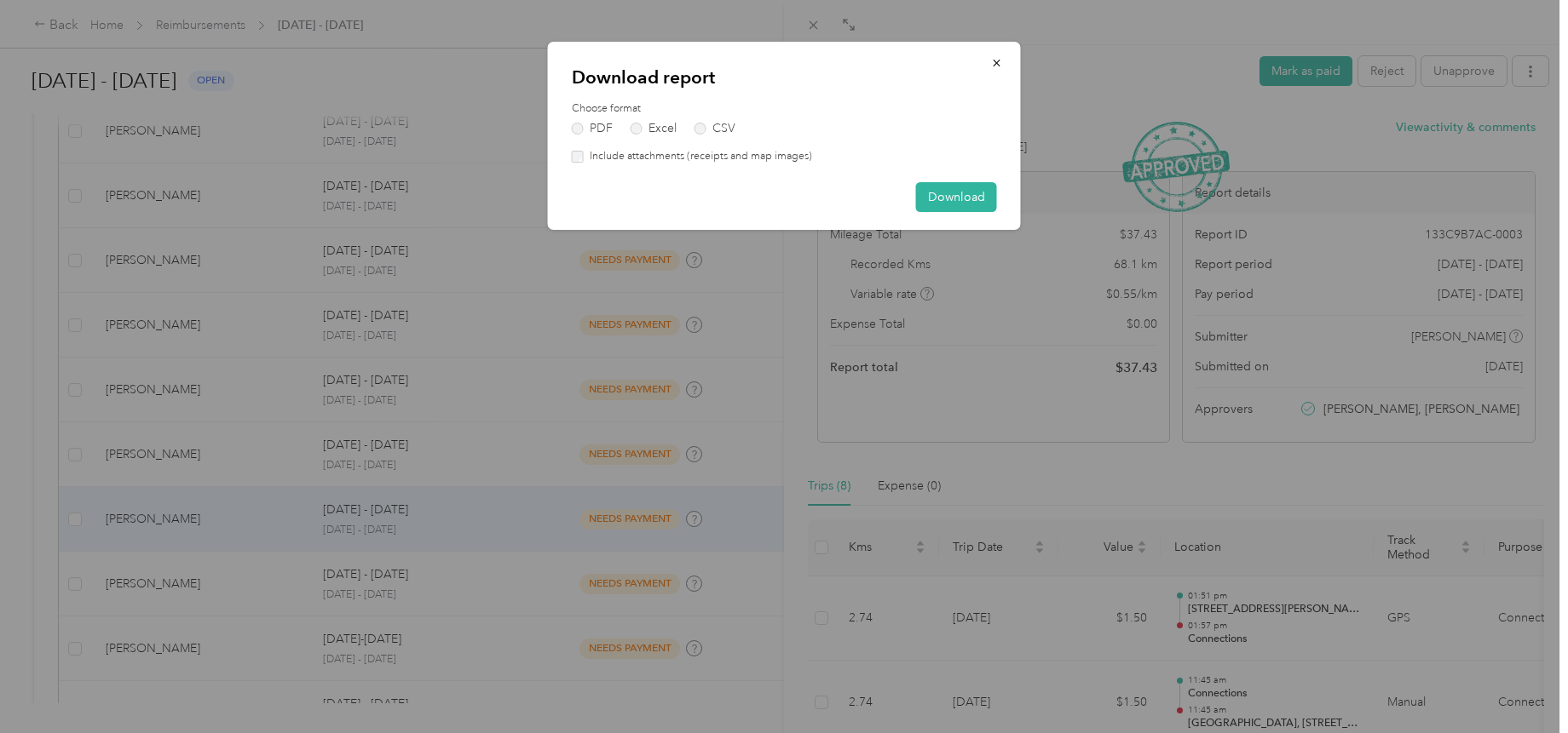
click at [624, 153] on label "Include attachments (receipts and map images)" at bounding box center [698, 156] width 229 height 15
click at [959, 196] on button "Download" at bounding box center [957, 197] width 81 height 30
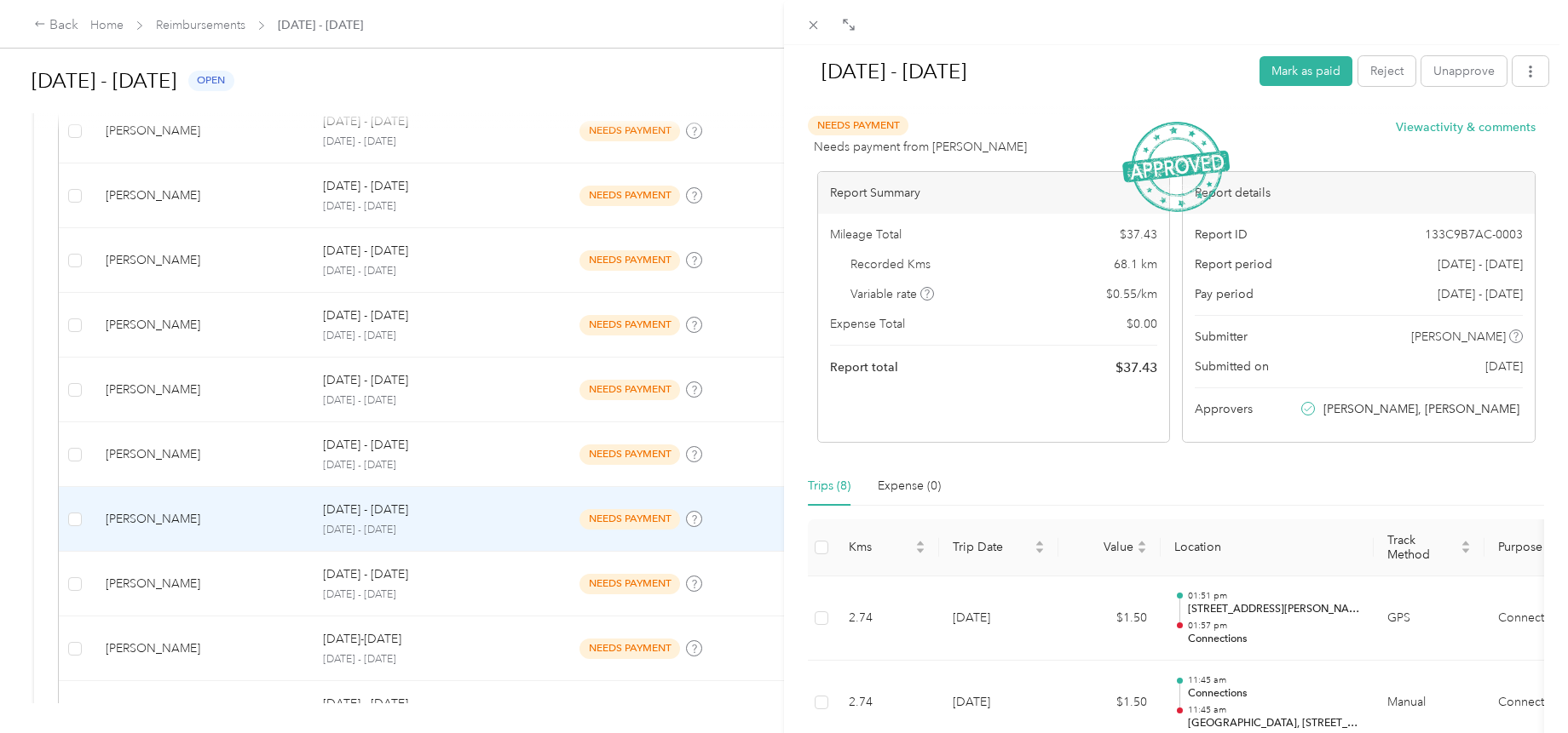
click at [55, 18] on div "[DATE] - [DATE] Mark as paid Reject Unapprove Needs Payment Needs payment from …" at bounding box center [784, 366] width 1568 height 733
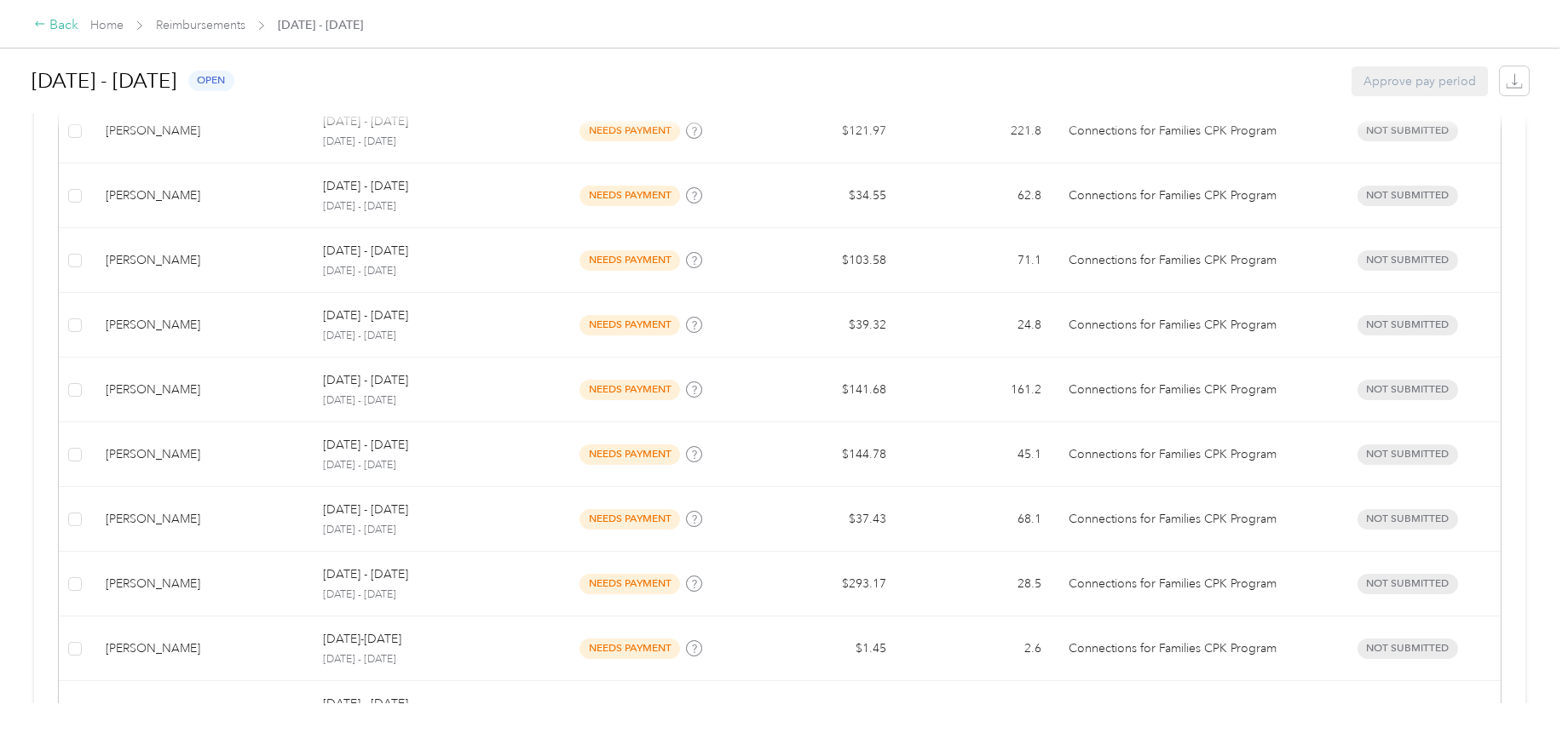
click at [64, 31] on div "Back" at bounding box center [56, 25] width 44 height 20
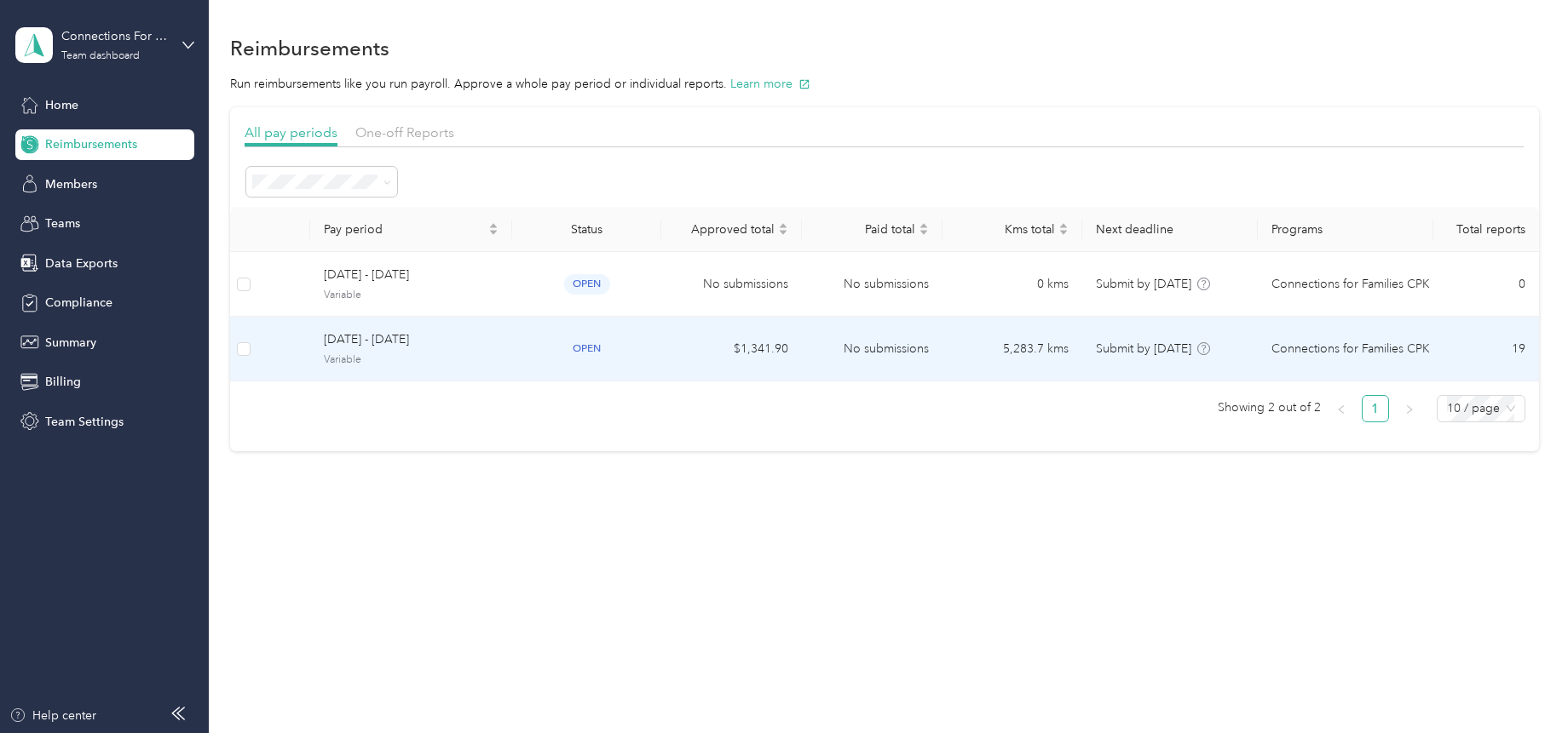
click at [346, 337] on span "[DATE] - [DATE]" at bounding box center [411, 339] width 175 height 18
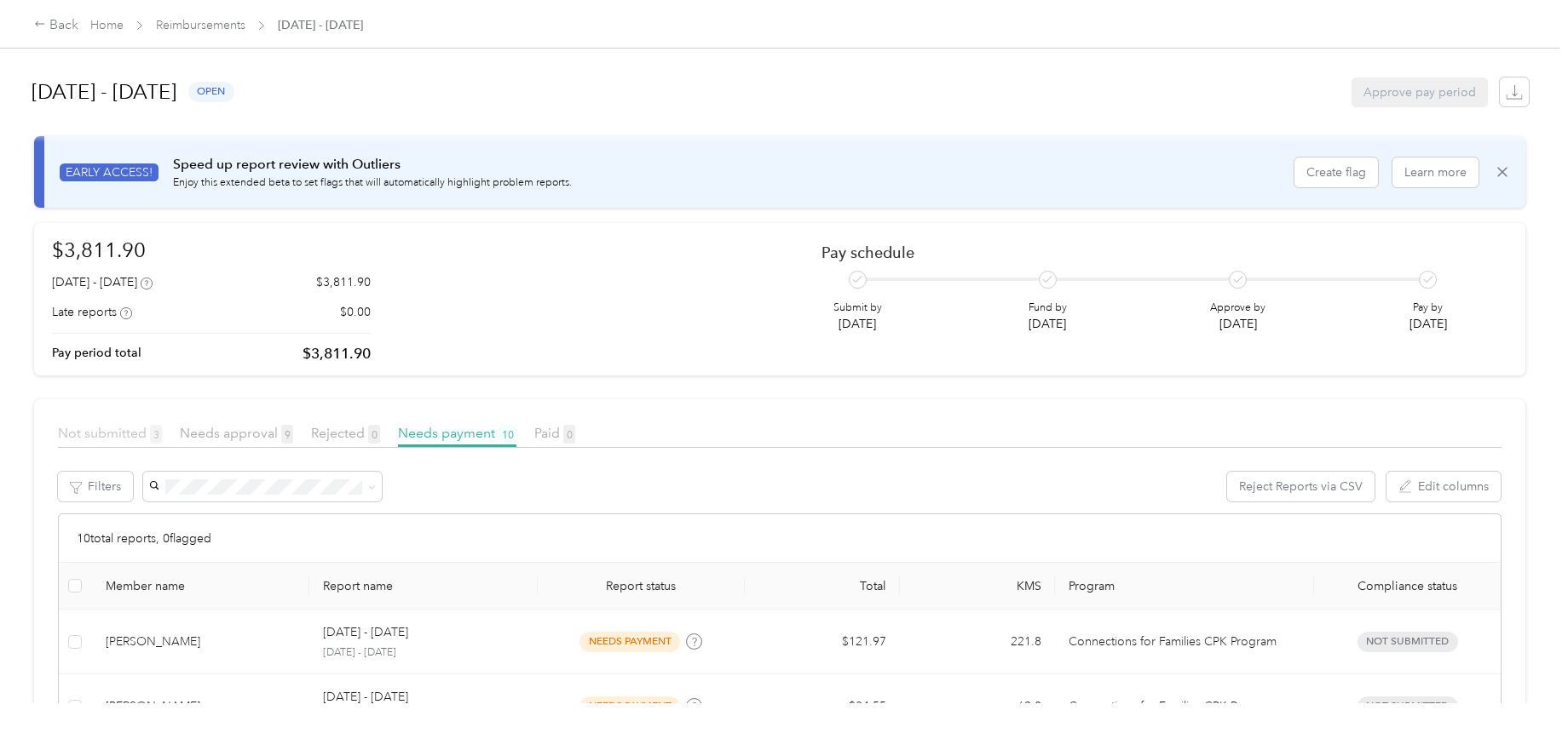
drag, startPoint x: 107, startPoint y: 435, endPoint x: 120, endPoint y: 436, distance: 13.0
click at [107, 435] on span "Not submitted 3" at bounding box center [110, 432] width 104 height 16
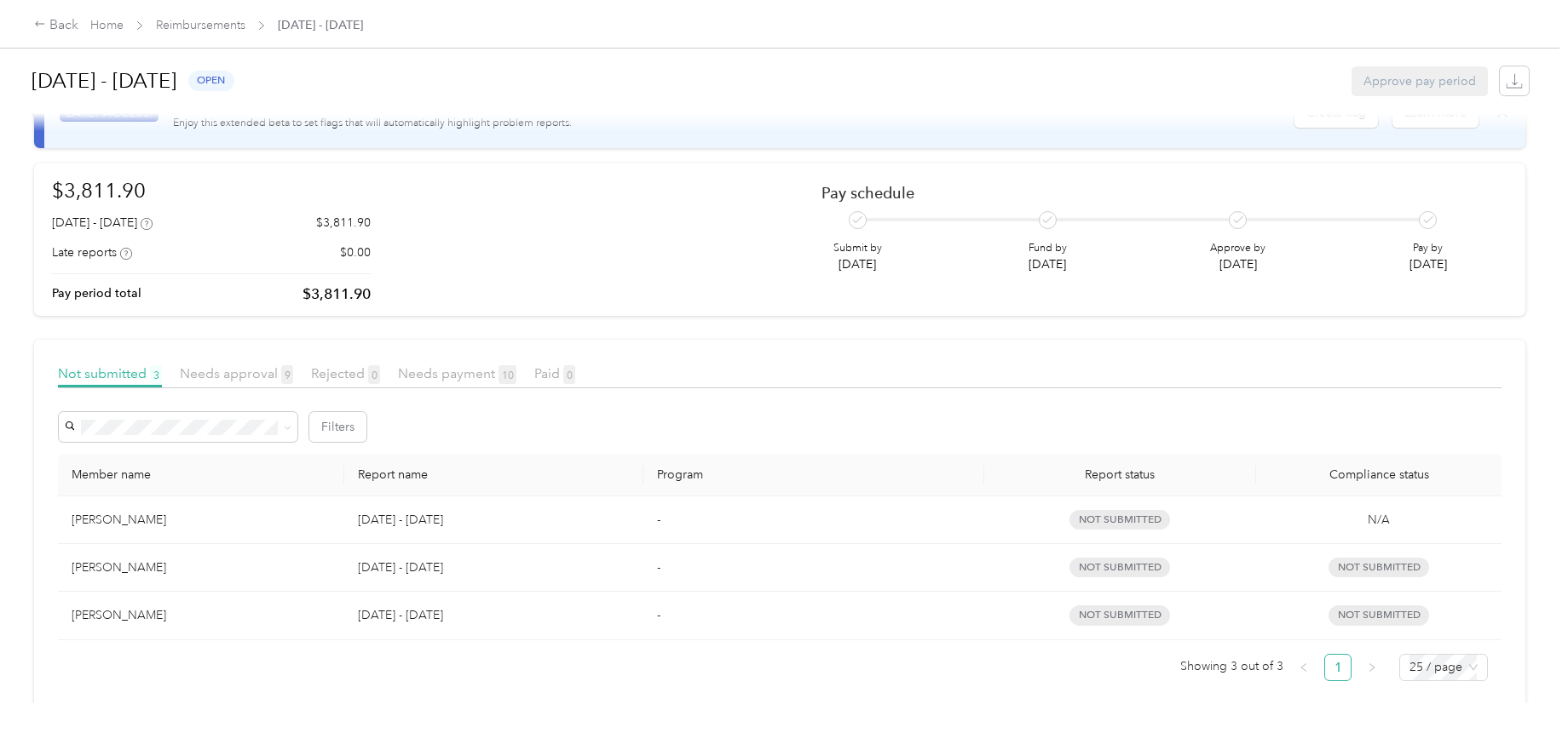
scroll to position [88, 0]
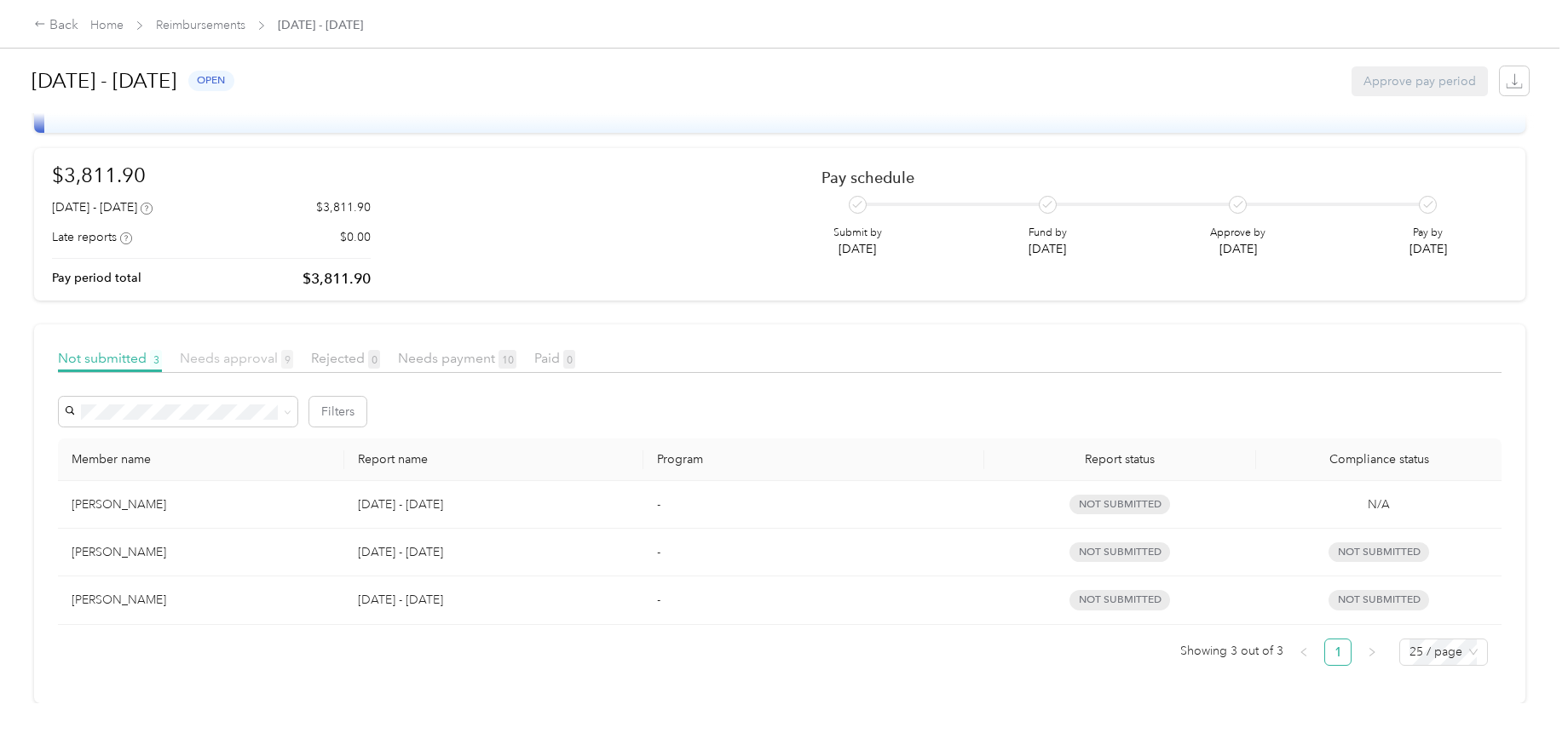
click at [255, 350] on span "Needs approval 9" at bounding box center [236, 358] width 113 height 16
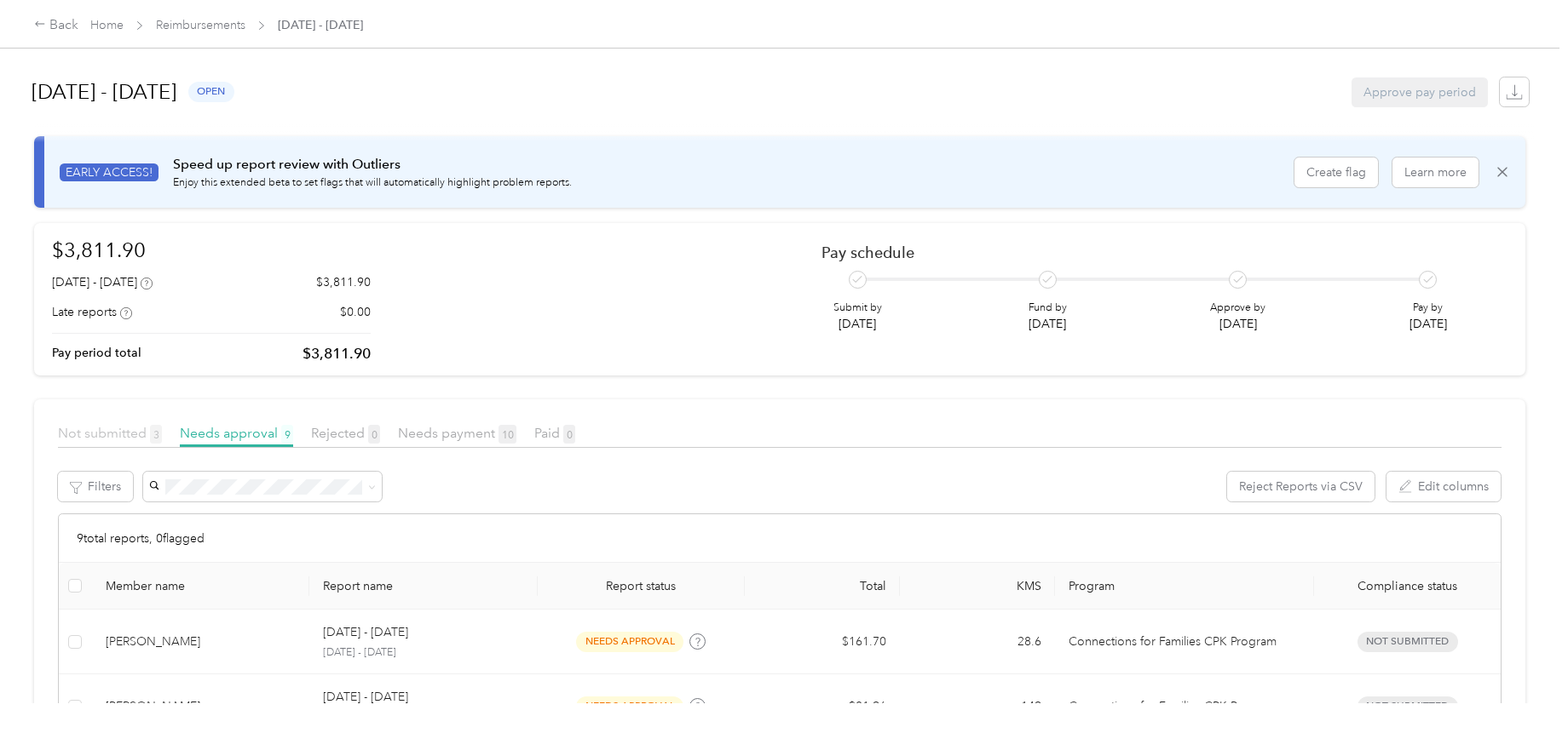
click at [92, 438] on span "Not submitted 3" at bounding box center [110, 432] width 104 height 16
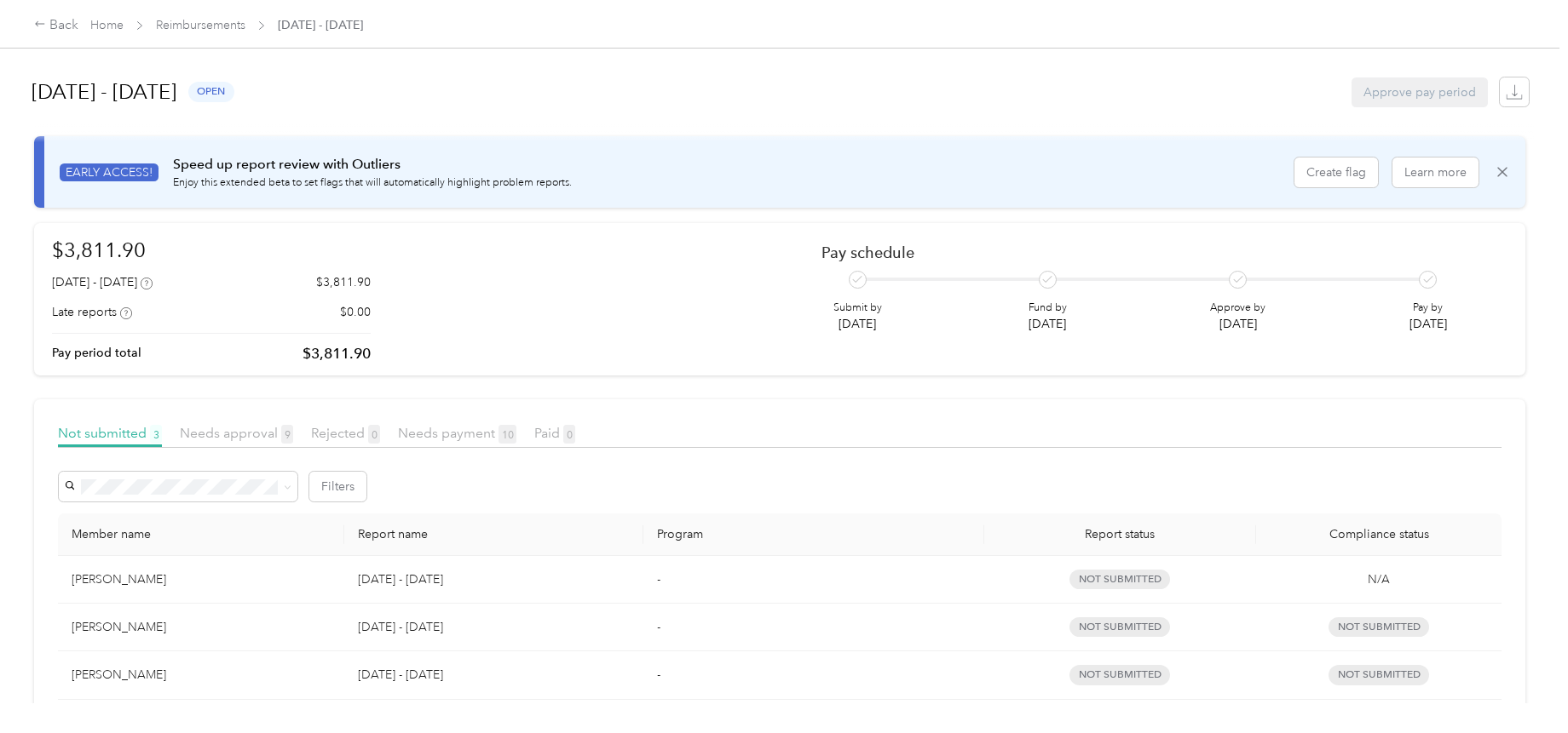
click at [186, 632] on div "[PERSON_NAME]" at bounding box center [201, 627] width 259 height 18
click at [61, 28] on div "Back" at bounding box center [56, 25] width 44 height 20
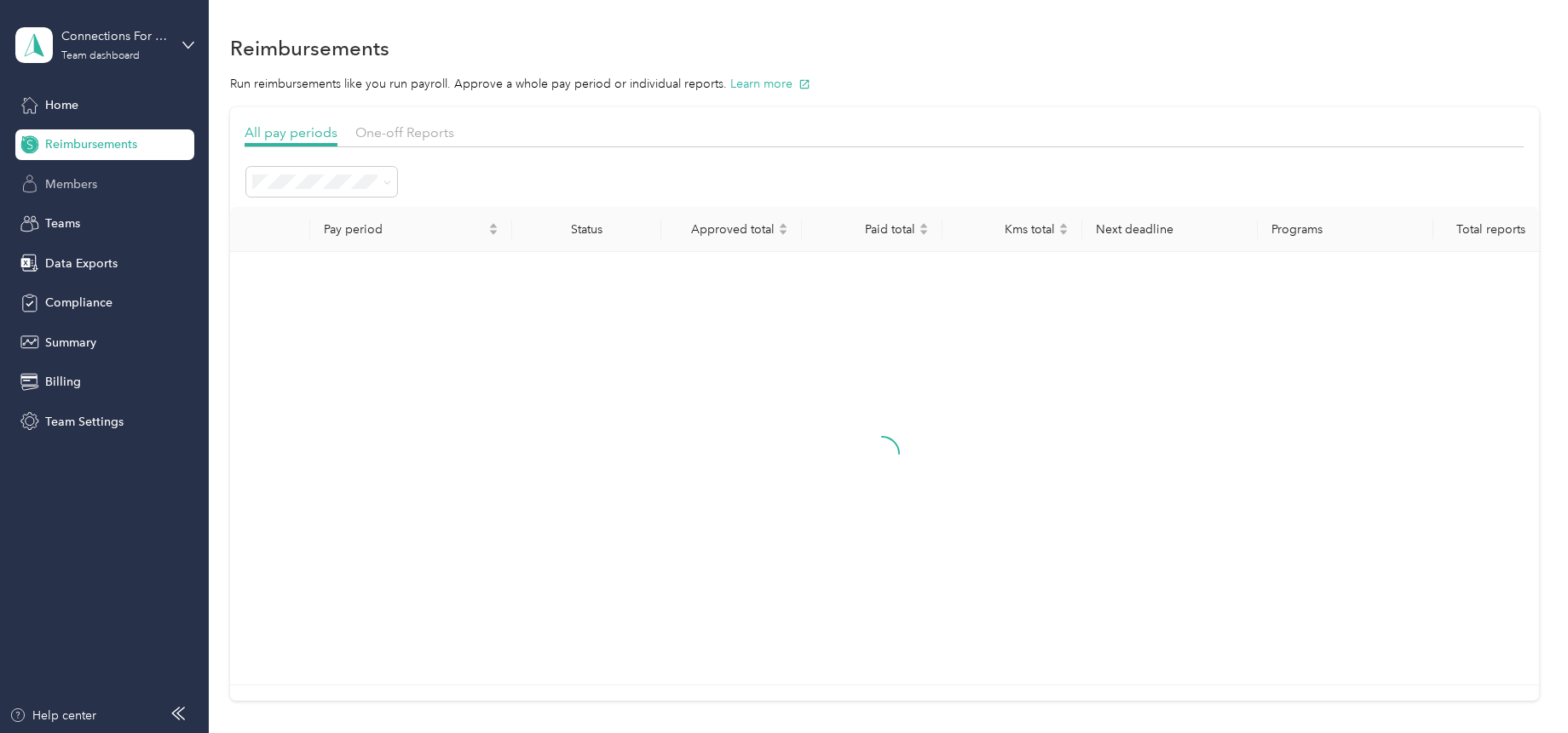
click at [53, 184] on span "Members" at bounding box center [70, 185] width 52 height 18
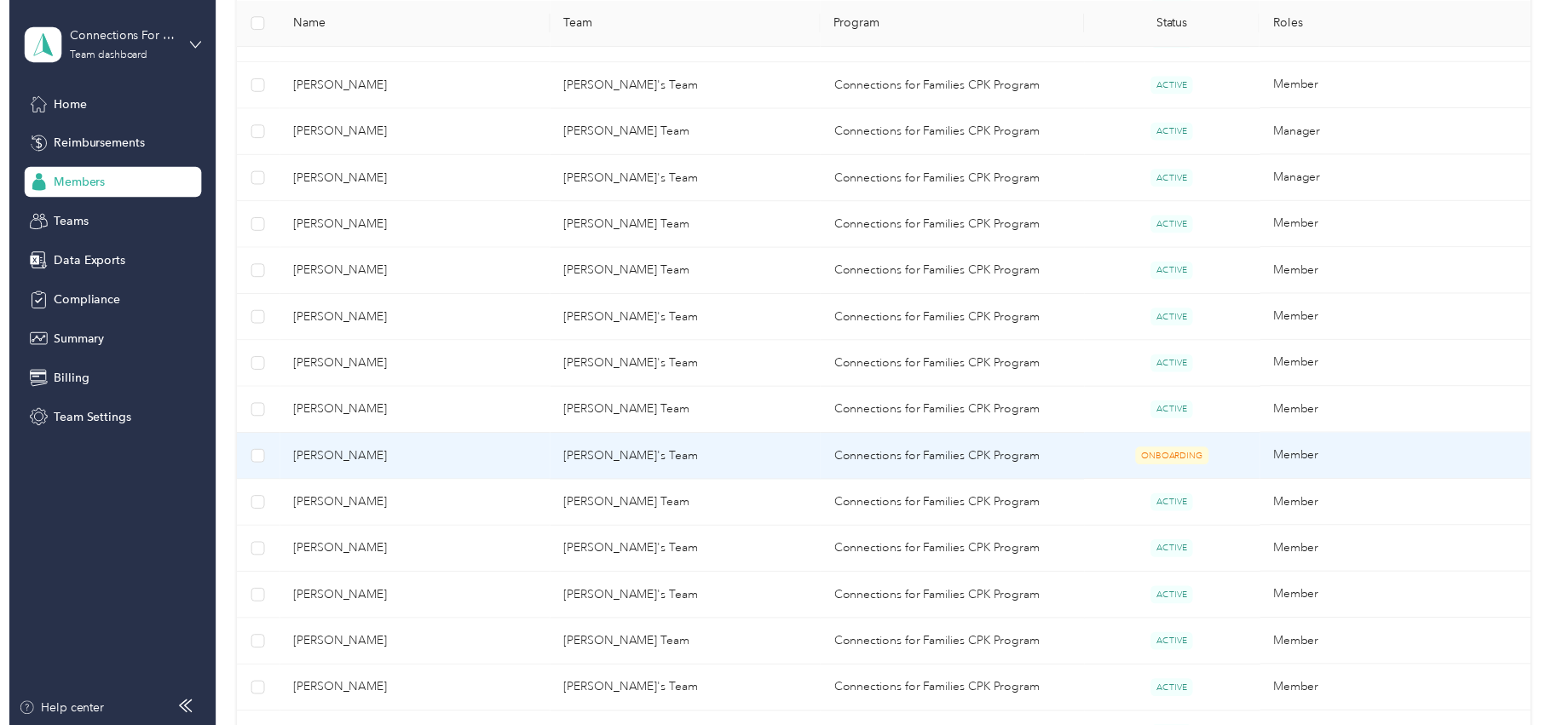
scroll to position [767, 0]
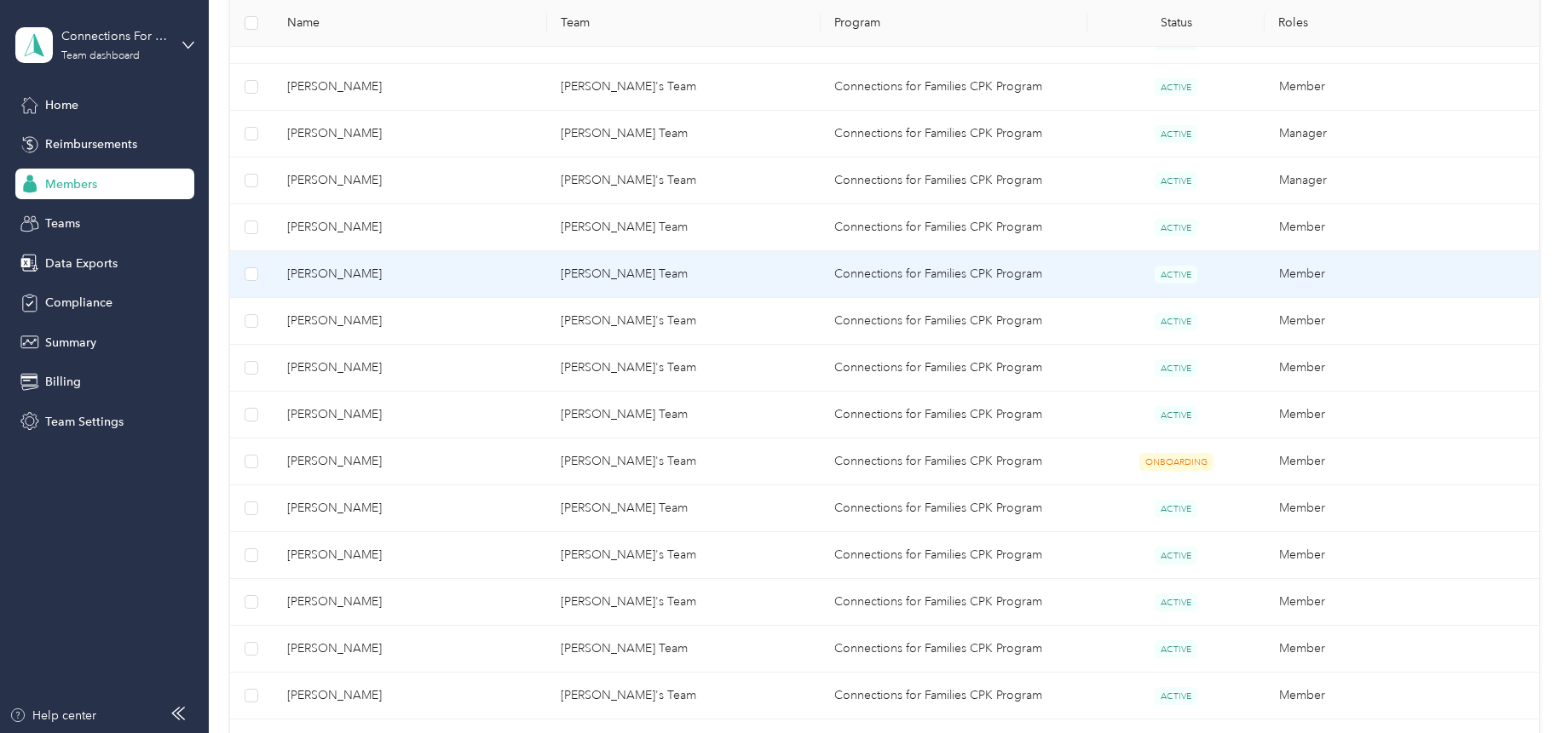
click at [362, 267] on span "[PERSON_NAME]" at bounding box center [411, 273] width 246 height 18
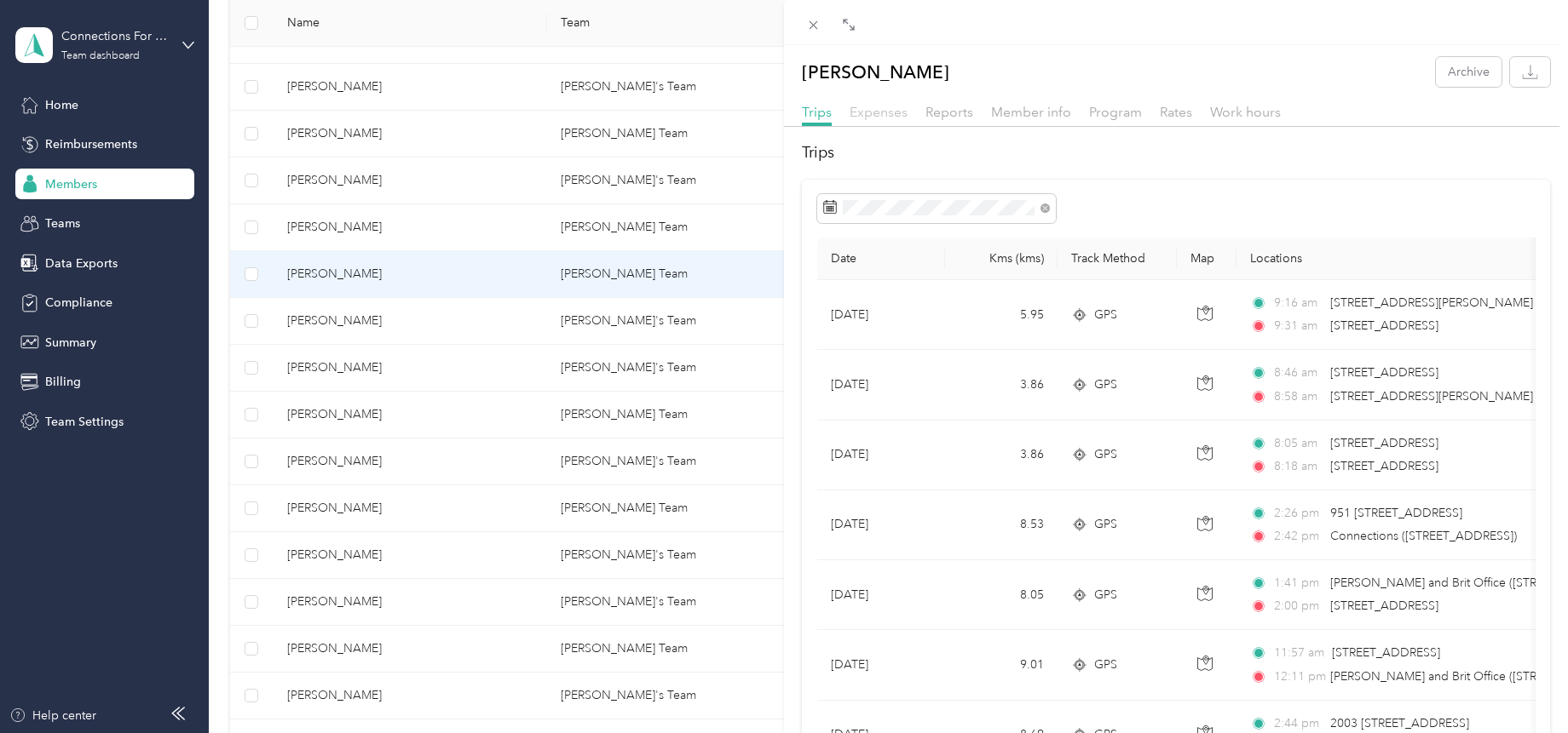
click at [875, 114] on span "Expenses" at bounding box center [879, 112] width 58 height 16
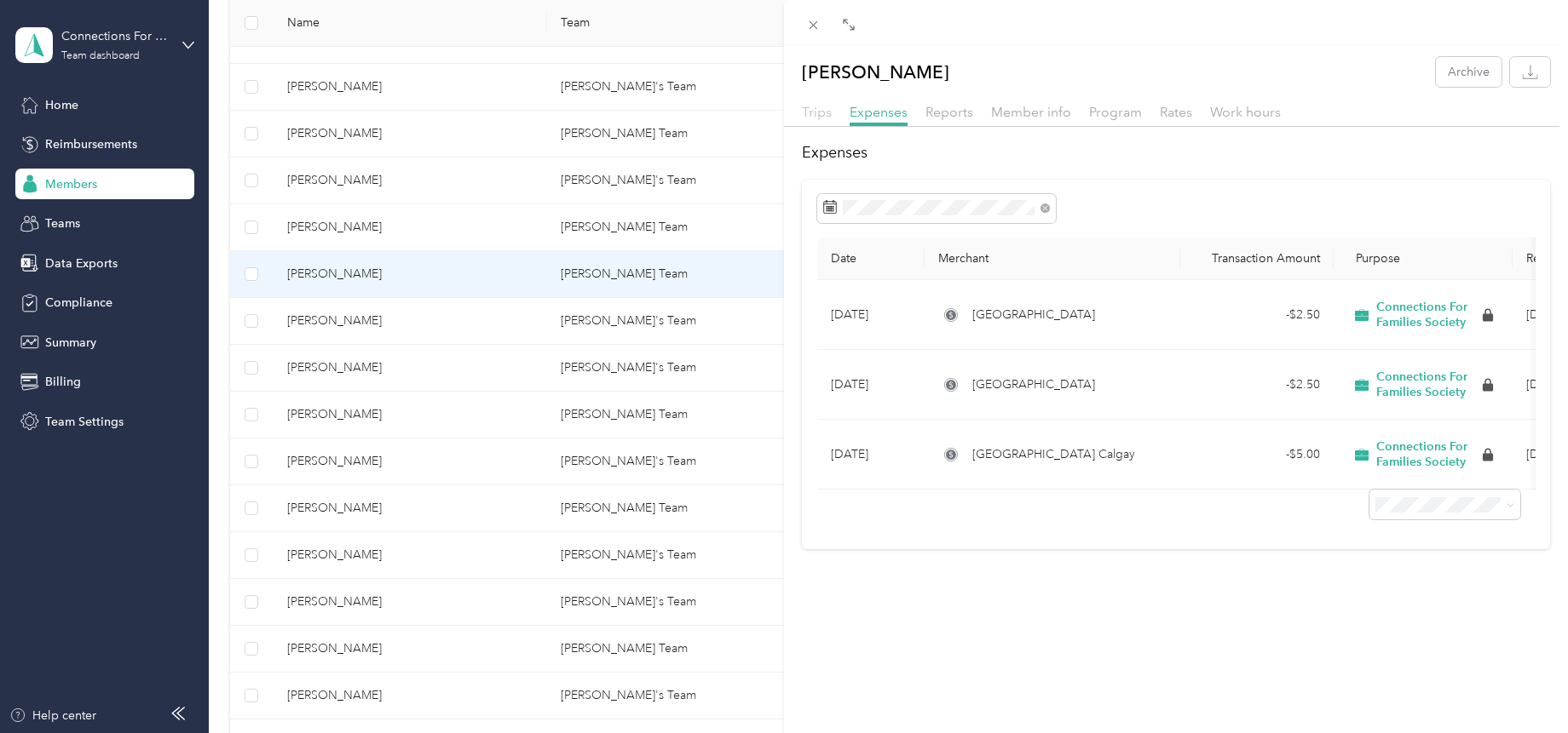
click at [810, 115] on span "Trips" at bounding box center [817, 112] width 30 height 16
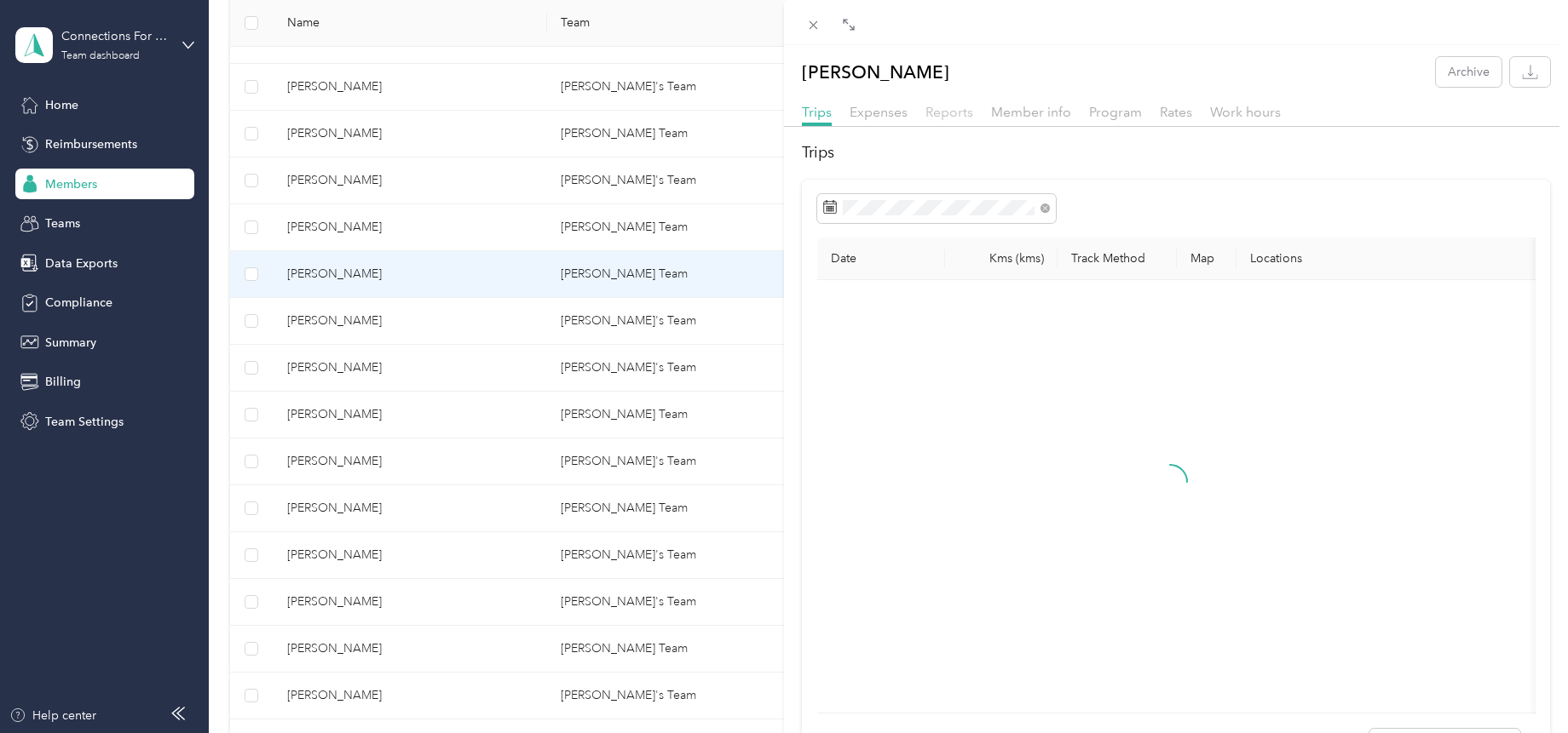
click at [954, 110] on span "Reports" at bounding box center [949, 112] width 47 height 16
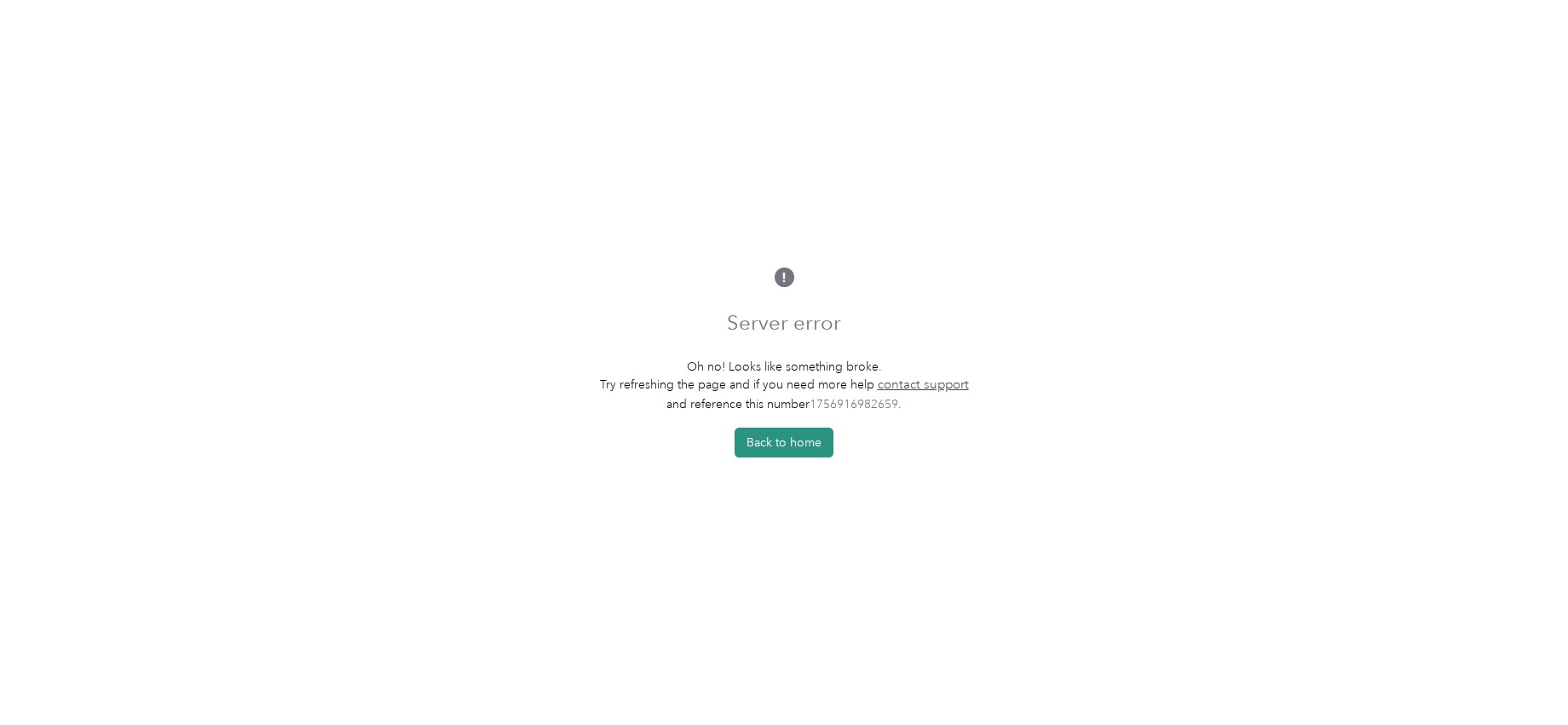
click at [803, 454] on button "Back to home" at bounding box center [784, 443] width 98 height 30
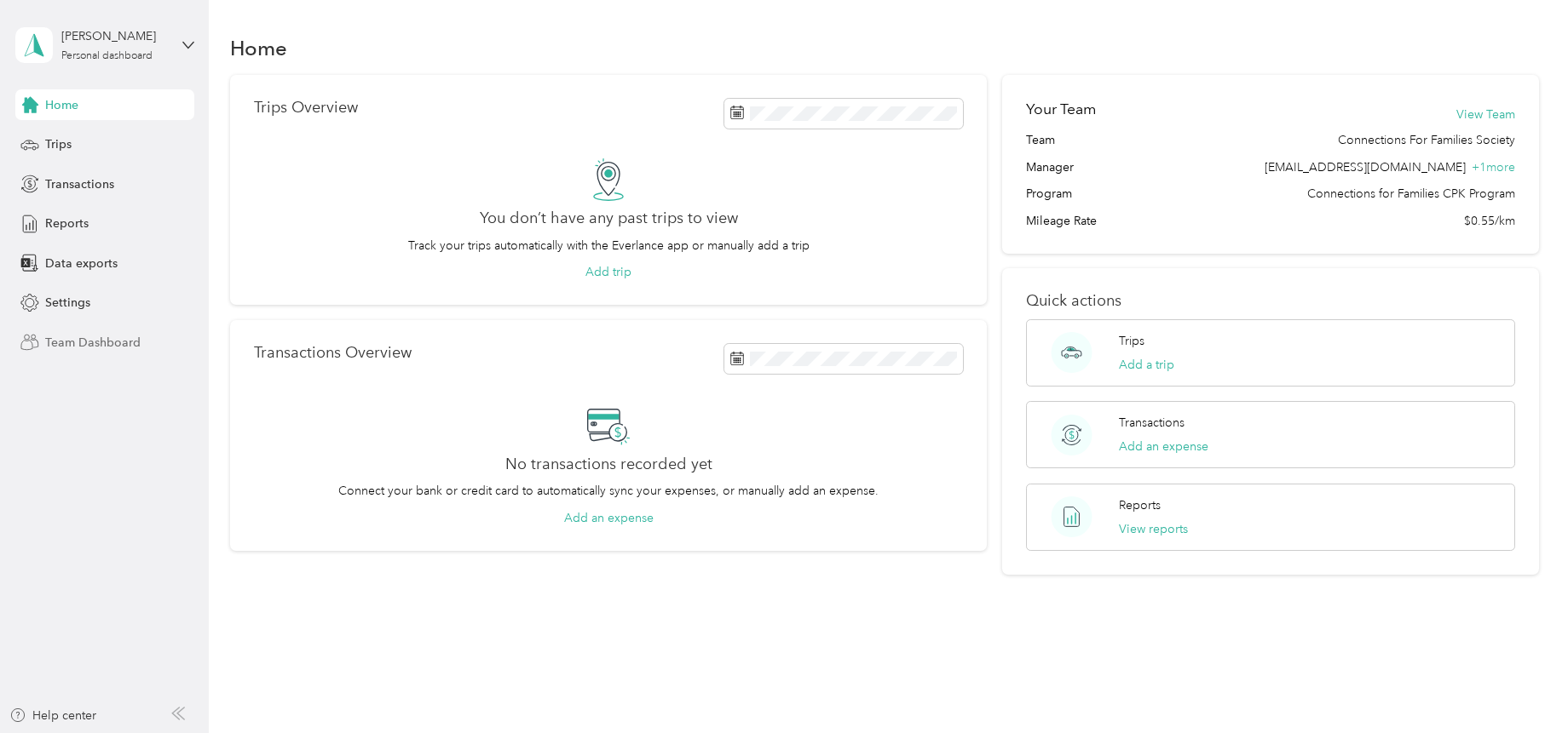
click at [70, 339] on span "Team Dashboard" at bounding box center [92, 343] width 96 height 18
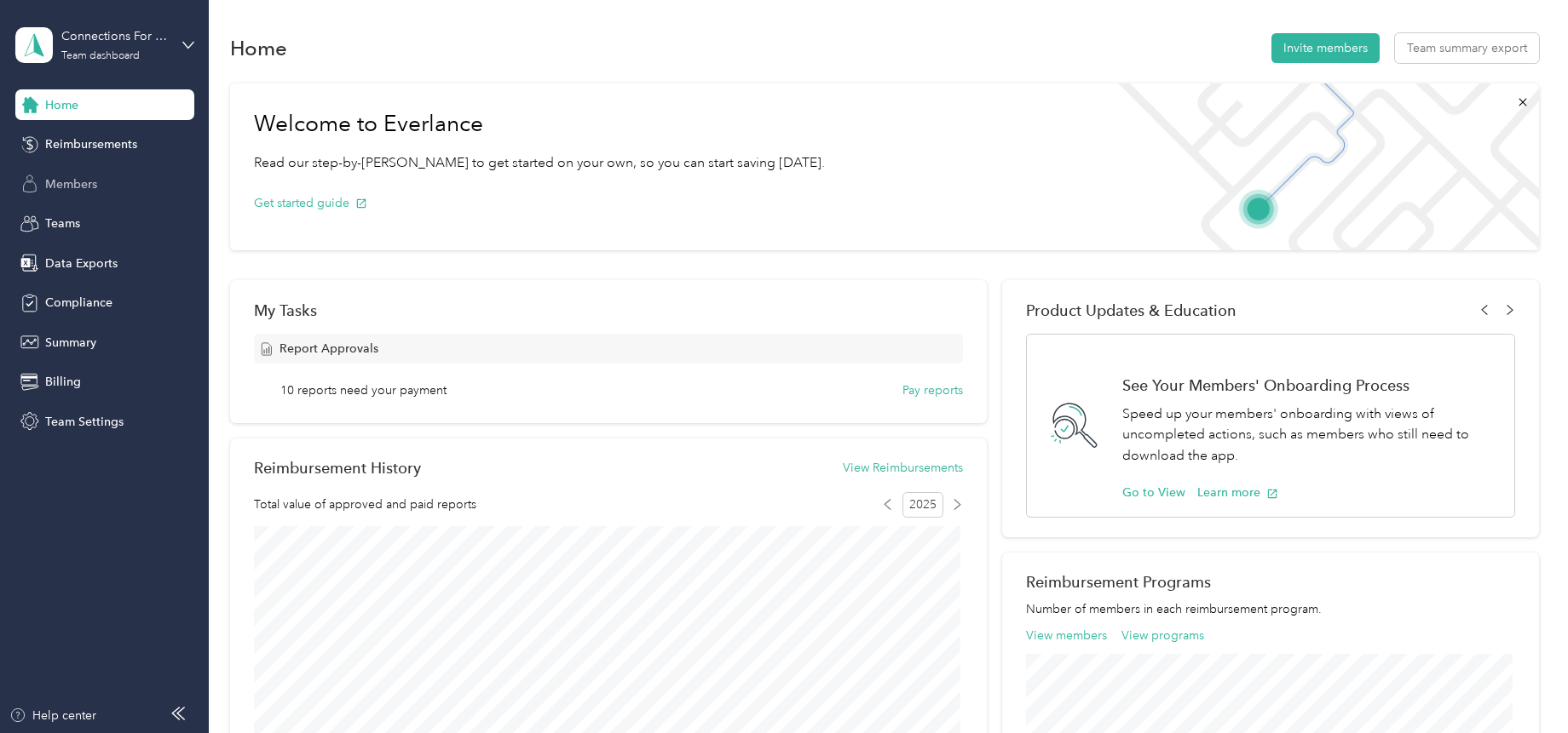
click at [83, 180] on span "Members" at bounding box center [70, 185] width 52 height 18
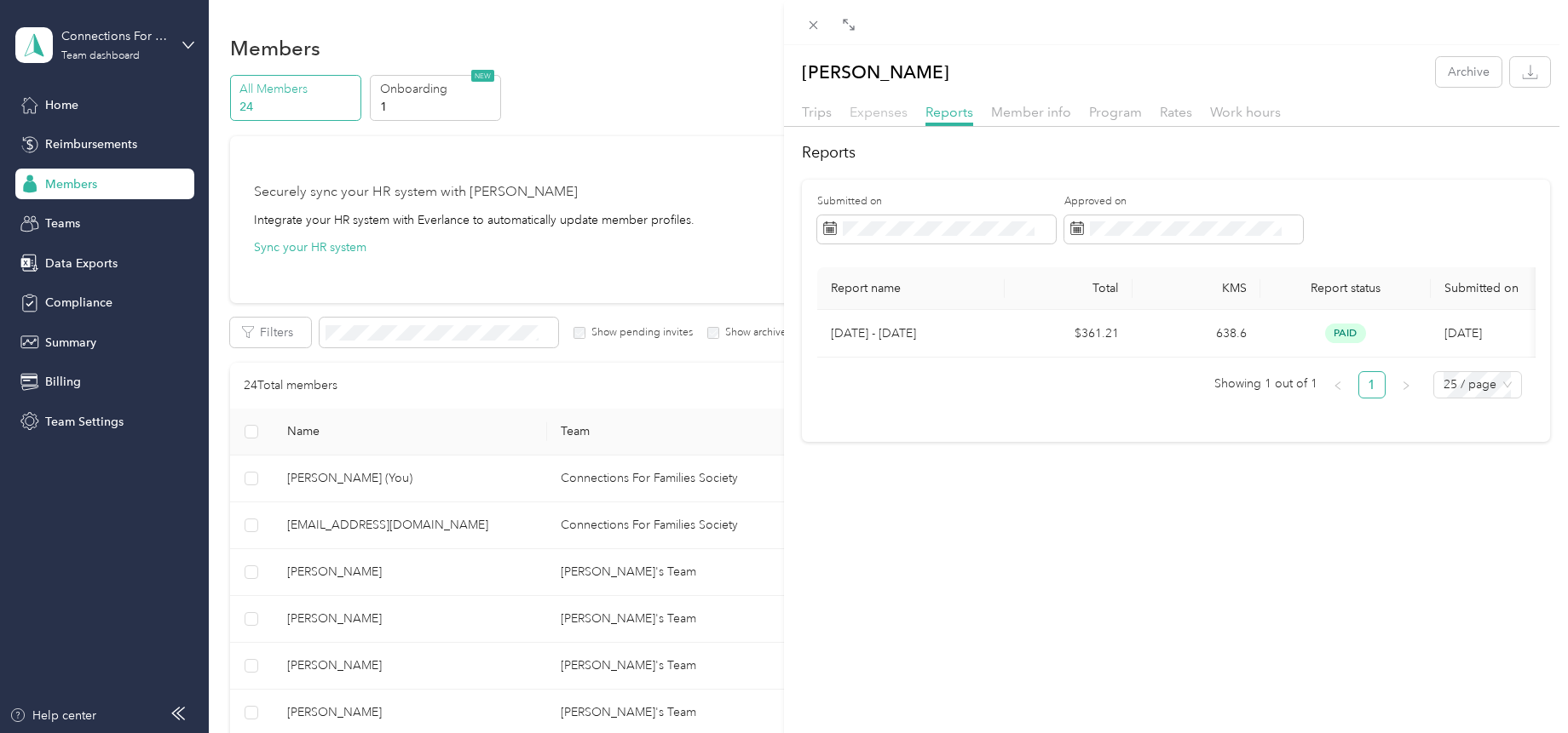
click at [877, 112] on span "Expenses" at bounding box center [879, 112] width 58 height 16
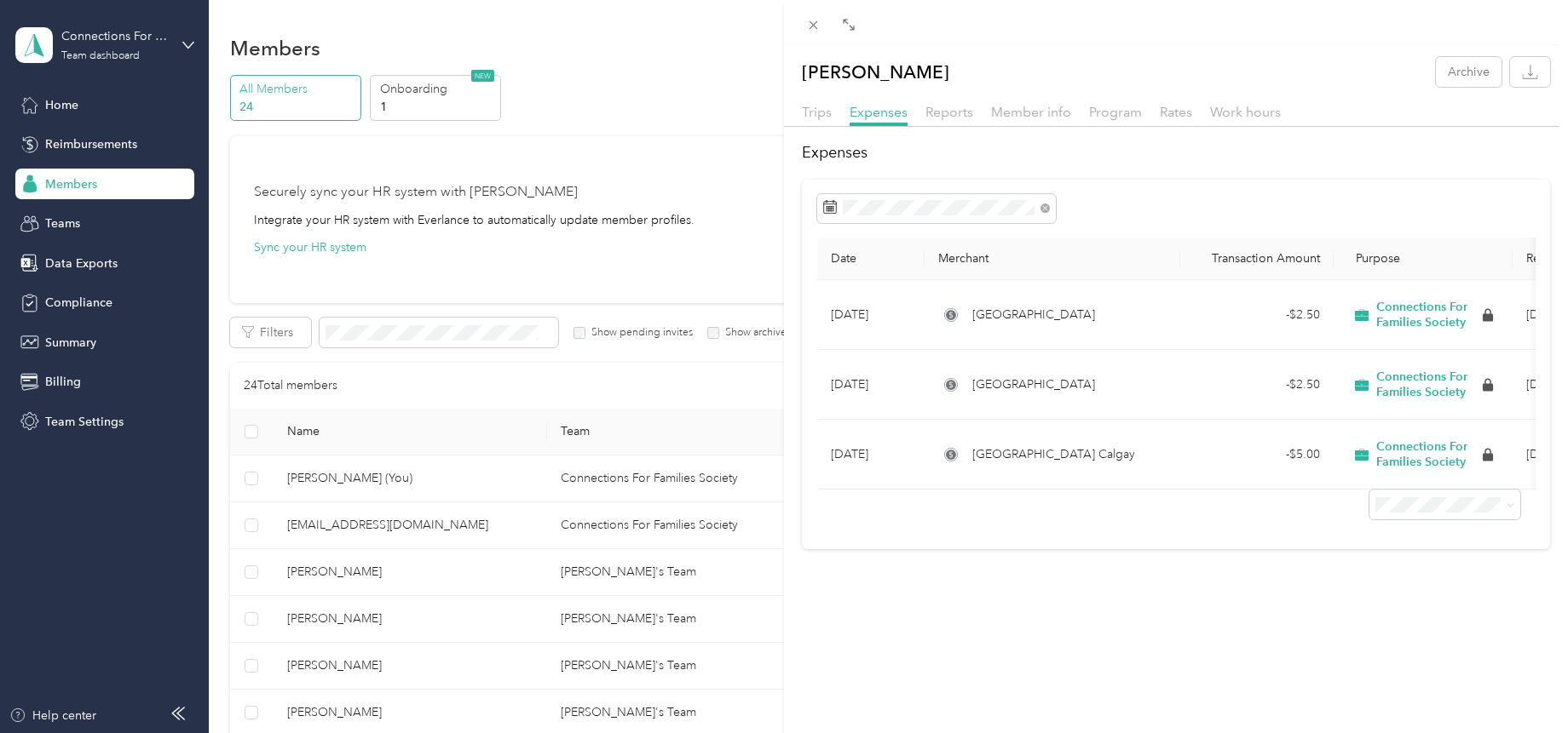
click at [824, 120] on div "Trips" at bounding box center [817, 112] width 30 height 21
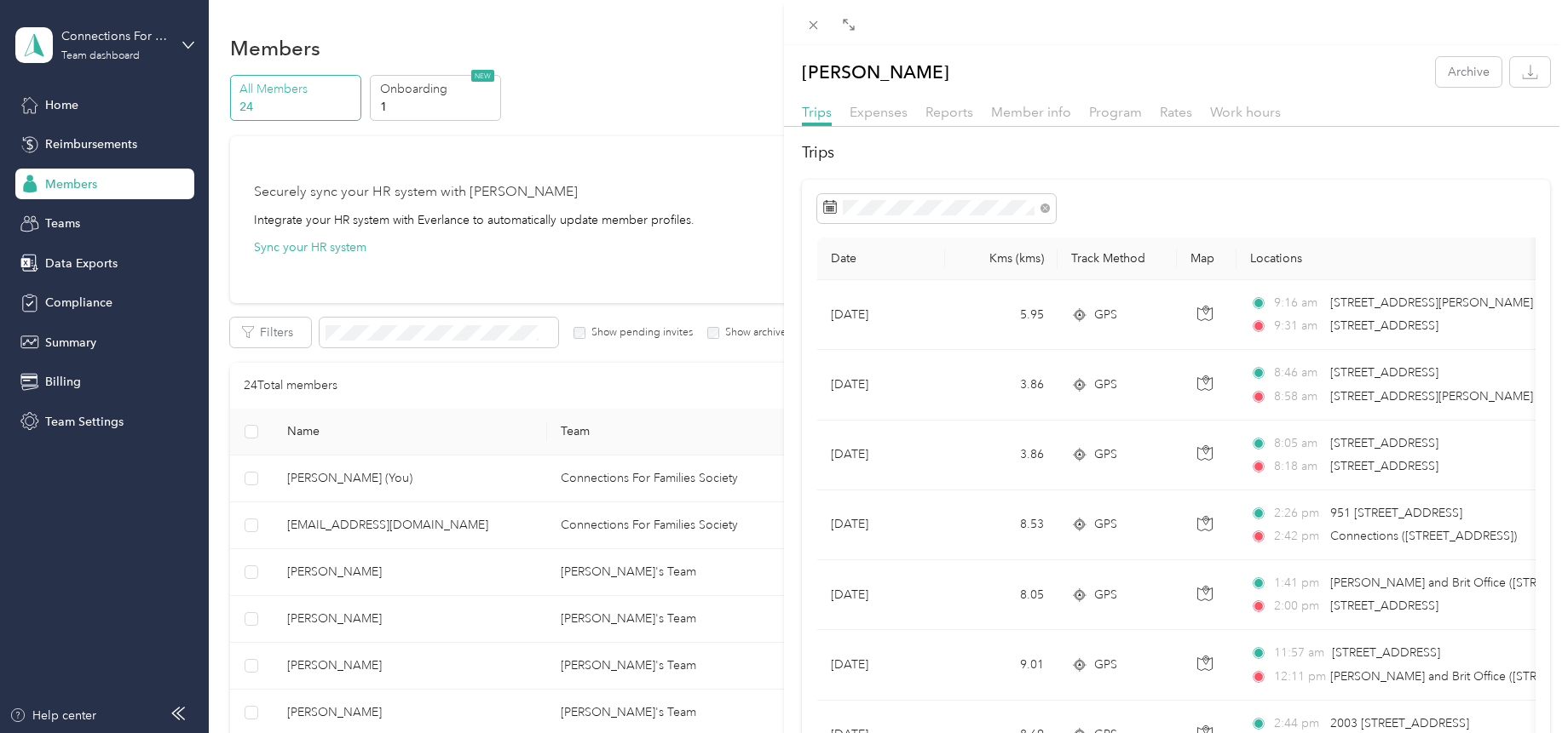
click at [599, 32] on div "Marta Markiewicz-Kedzior Archive Trips Expenses Reports Member info Program Rat…" at bounding box center [784, 366] width 1568 height 733
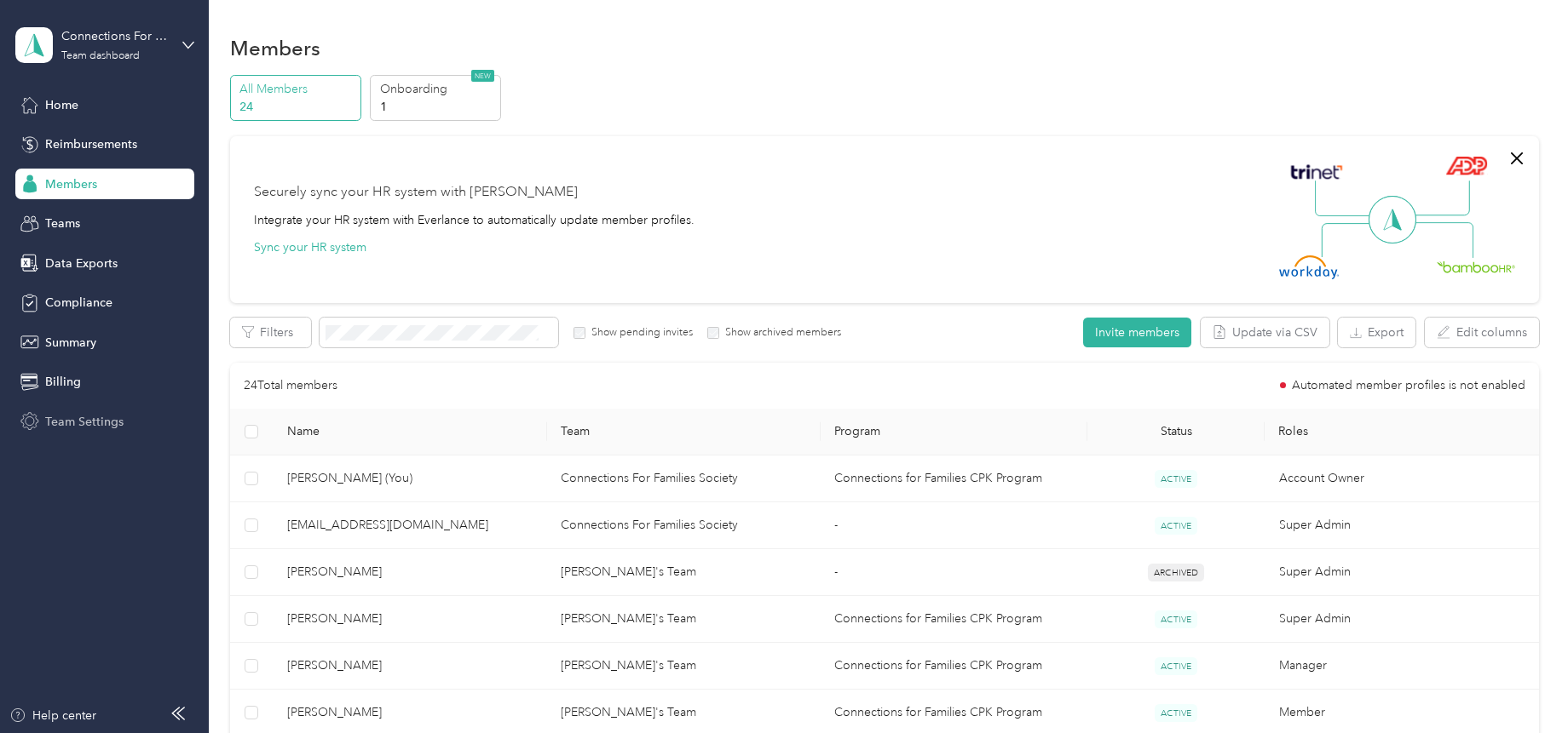
click at [88, 421] on span "Team Settings" at bounding box center [84, 422] width 78 height 18
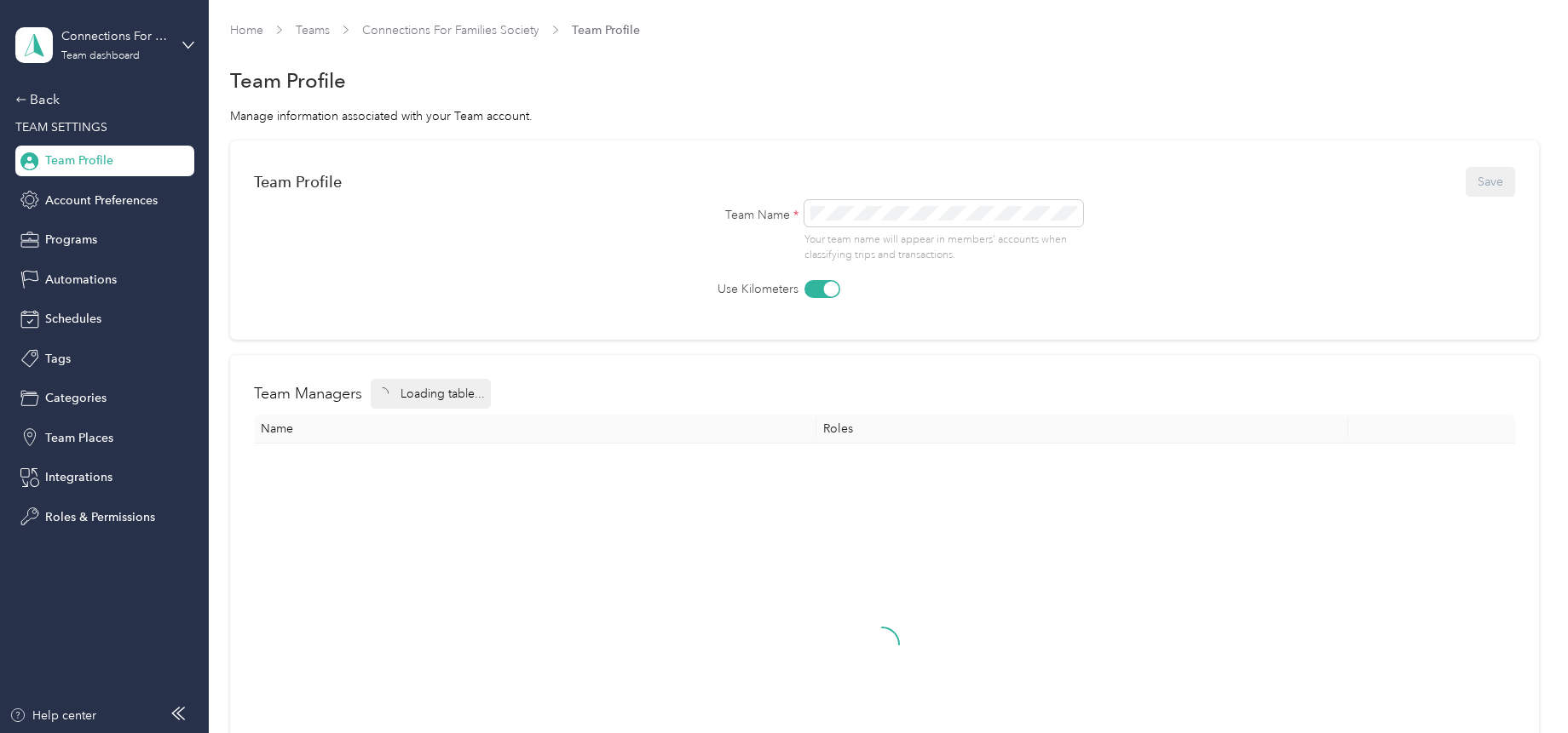
click at [836, 53] on div "Home Teams Connections For Families Society Team Profile" at bounding box center [885, 38] width 1309 height 33
click at [709, 64] on div "Team Profile" at bounding box center [885, 81] width 1309 height 36
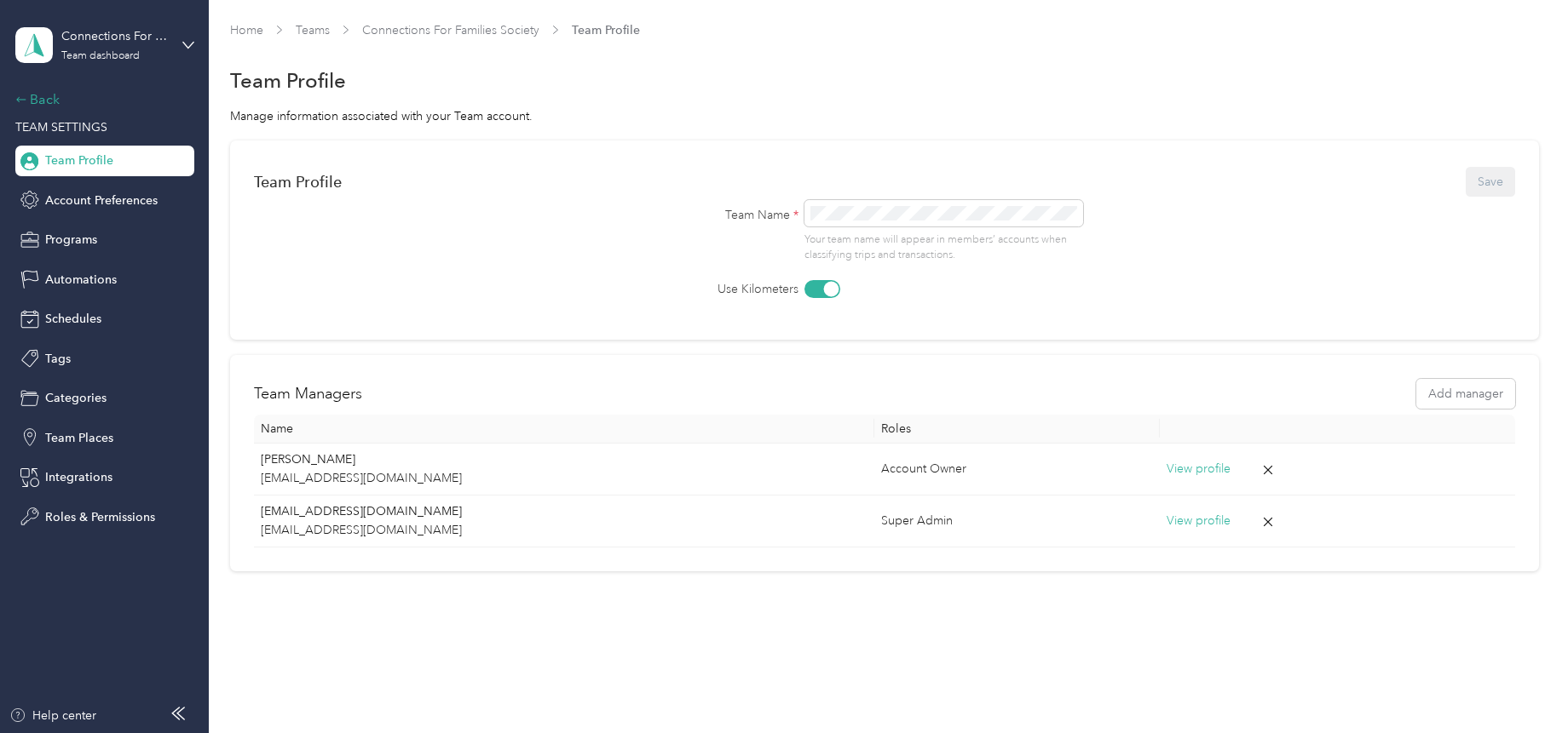
click at [42, 92] on div "Back" at bounding box center [100, 99] width 171 height 20
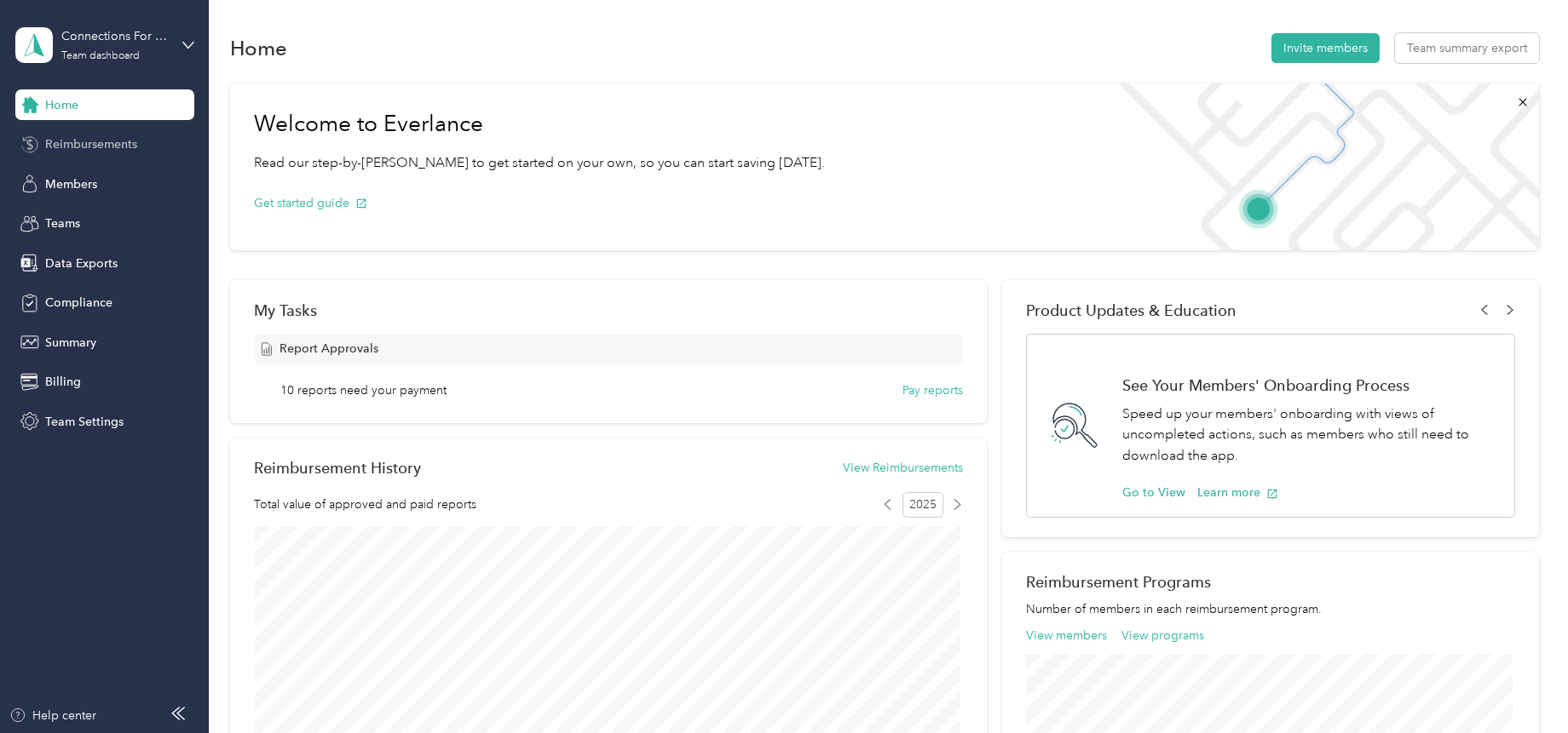
click at [79, 138] on span "Reimbursements" at bounding box center [91, 144] width 92 height 18
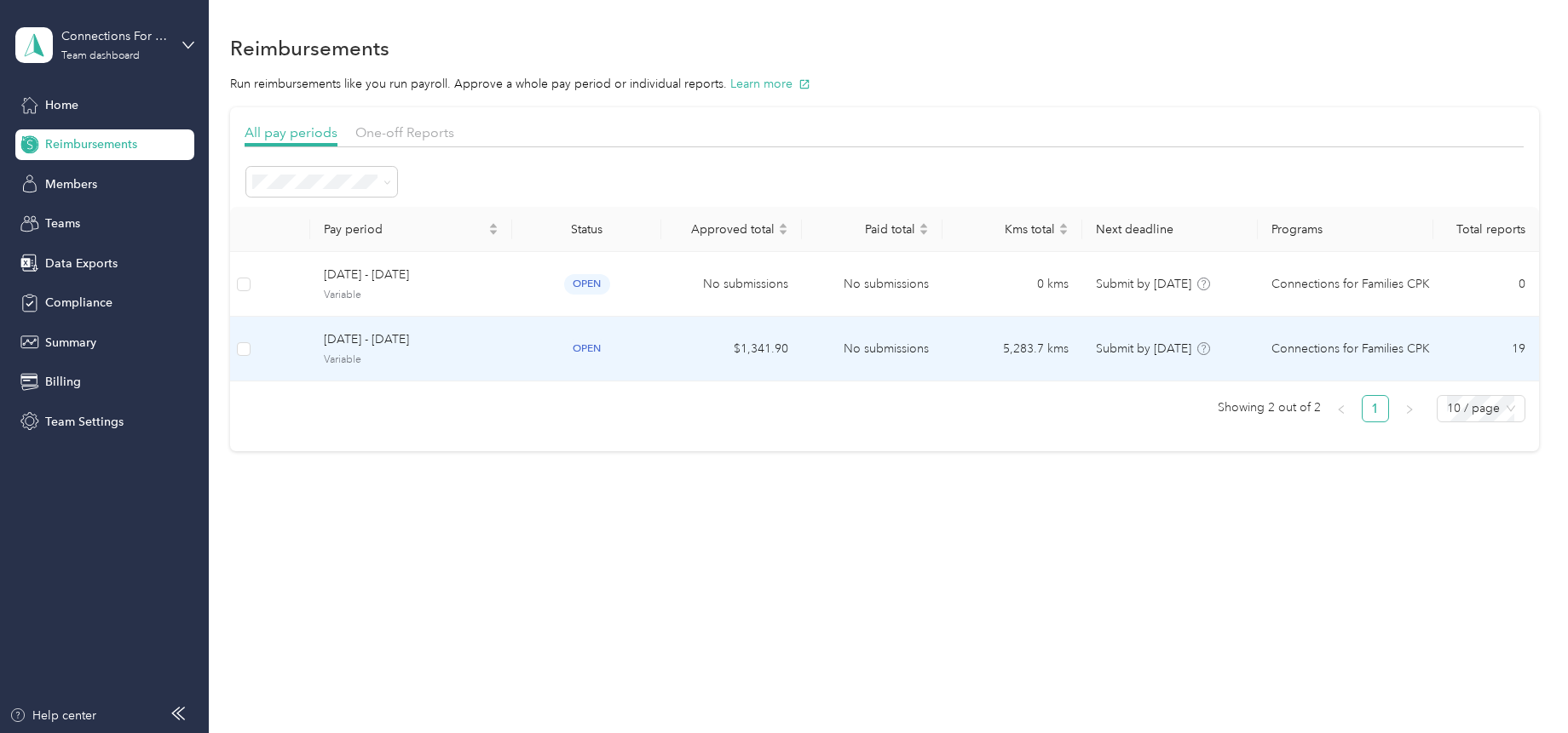
click at [346, 343] on span "[DATE] - [DATE]" at bounding box center [411, 339] width 175 height 18
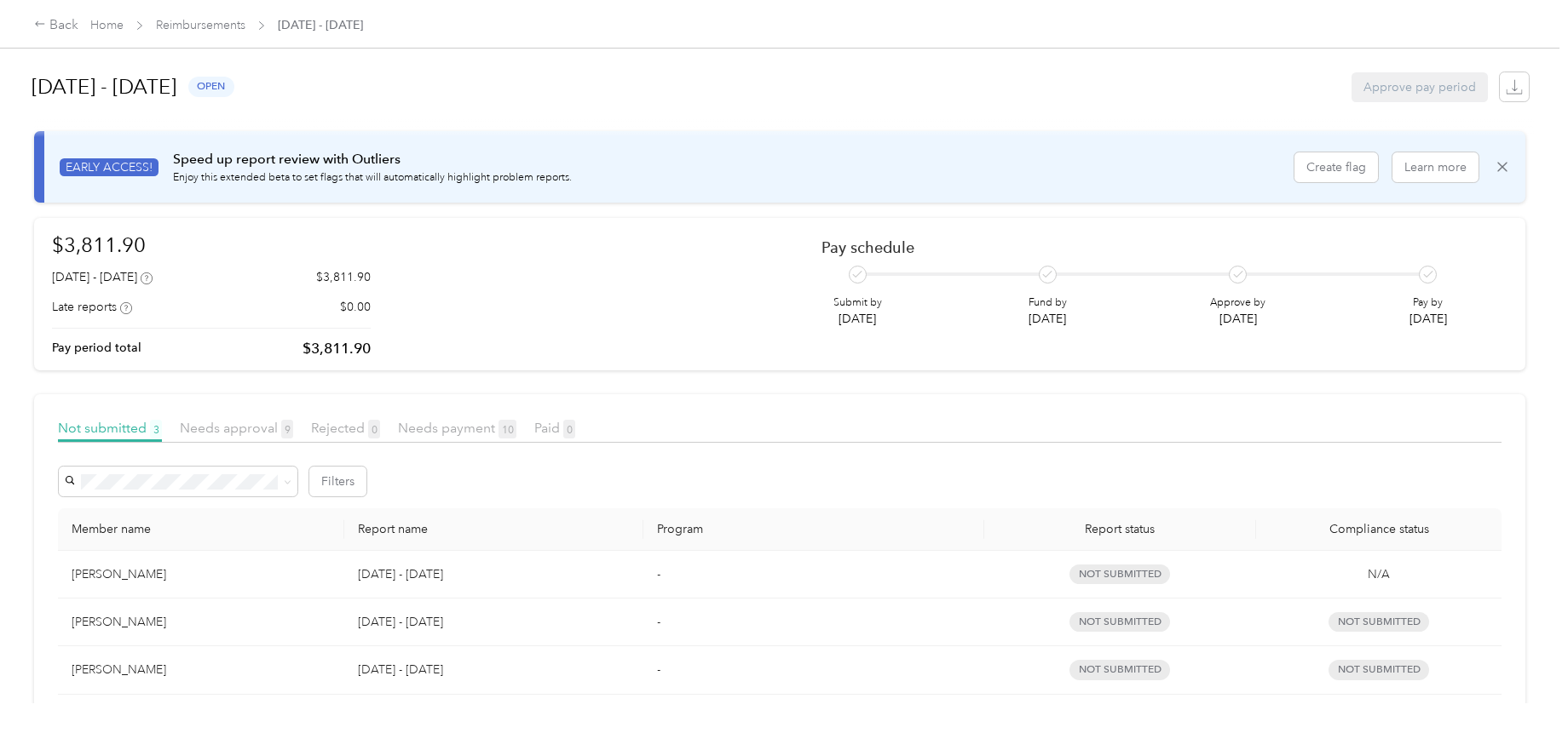
scroll to position [3, 0]
click at [253, 432] on span "Needs approval 9" at bounding box center [236, 431] width 113 height 16
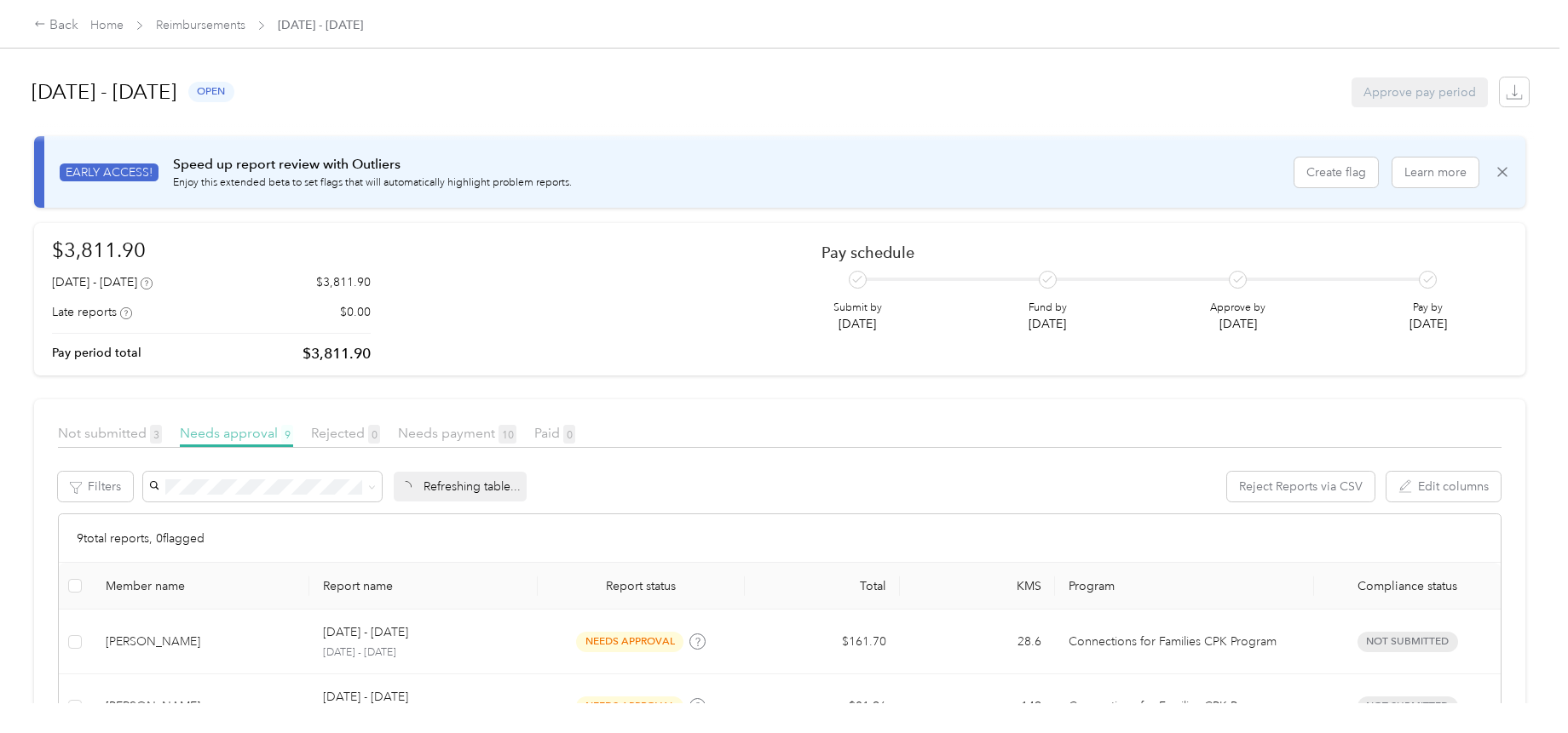
click at [244, 430] on span "Needs approval 9" at bounding box center [236, 432] width 113 height 16
click at [415, 429] on span "Needs payment 10" at bounding box center [456, 432] width 119 height 16
click at [258, 432] on span "Needs approval 9" at bounding box center [236, 432] width 113 height 16
click at [444, 426] on span "Needs payment 10" at bounding box center [456, 432] width 119 height 16
